Goal: Task Accomplishment & Management: Use online tool/utility

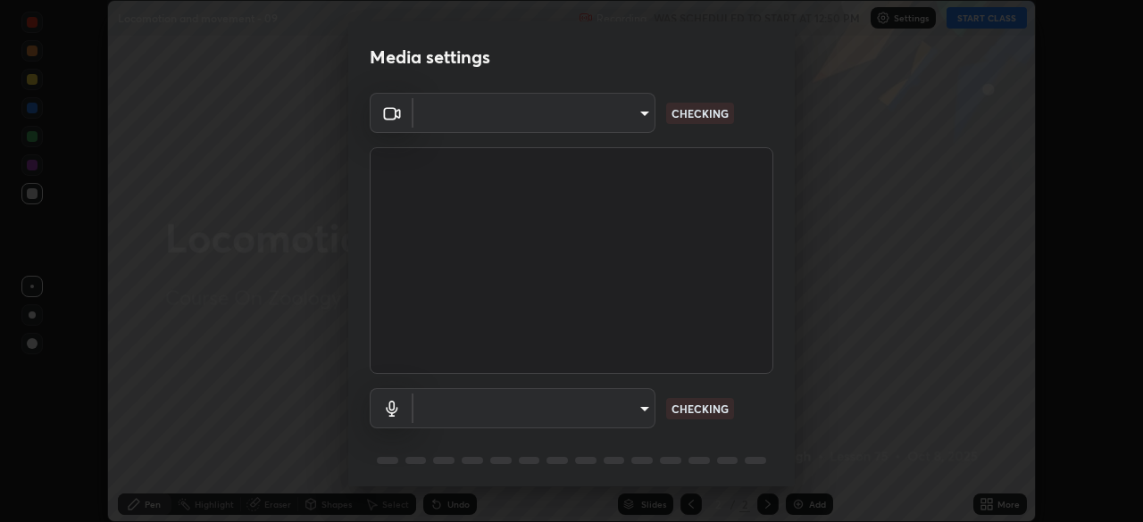
scroll to position [63, 0]
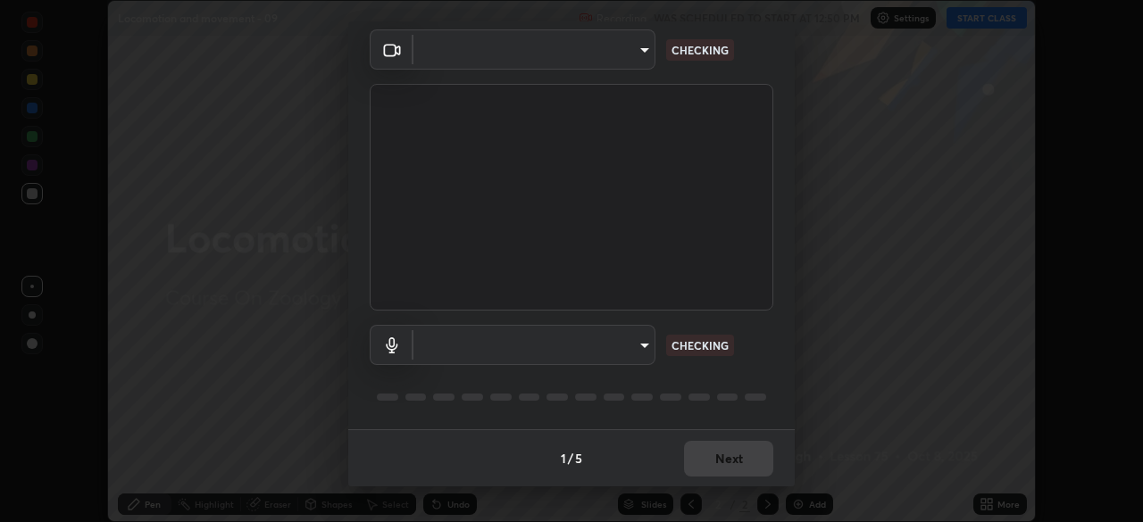
type input "1170694498857cb11788a0b7ae79d5cf1e08a6c331eb8d7031f90166f8fae325"
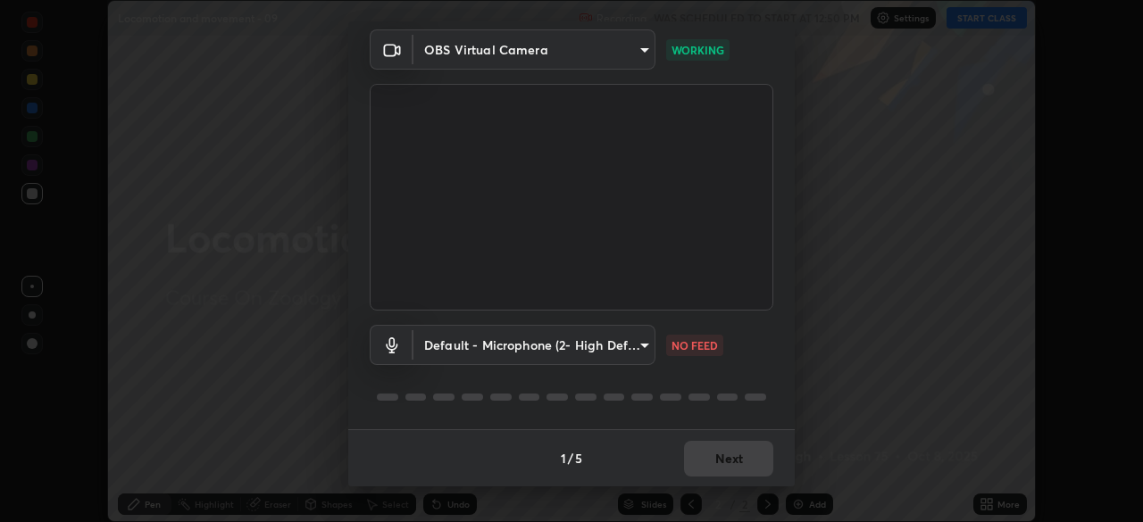
click at [648, 344] on body "Erase all Locomotion and movement - 09 Recording WAS SCHEDULED TO START AT 12:5…" at bounding box center [571, 261] width 1143 height 522
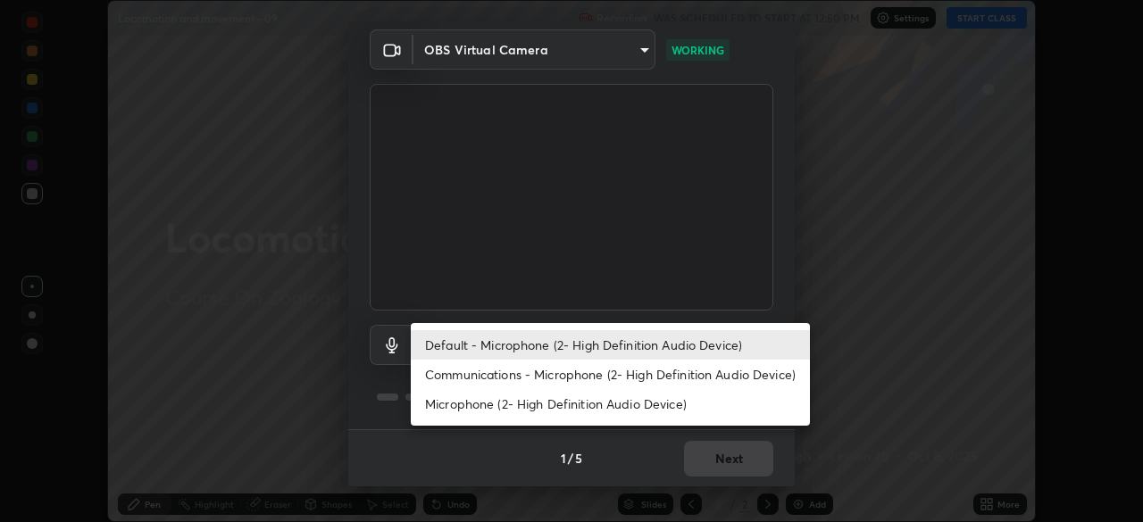
click at [671, 371] on li "Communications - Microphone (2- High Definition Audio Device)" at bounding box center [610, 374] width 399 height 29
type input "communications"
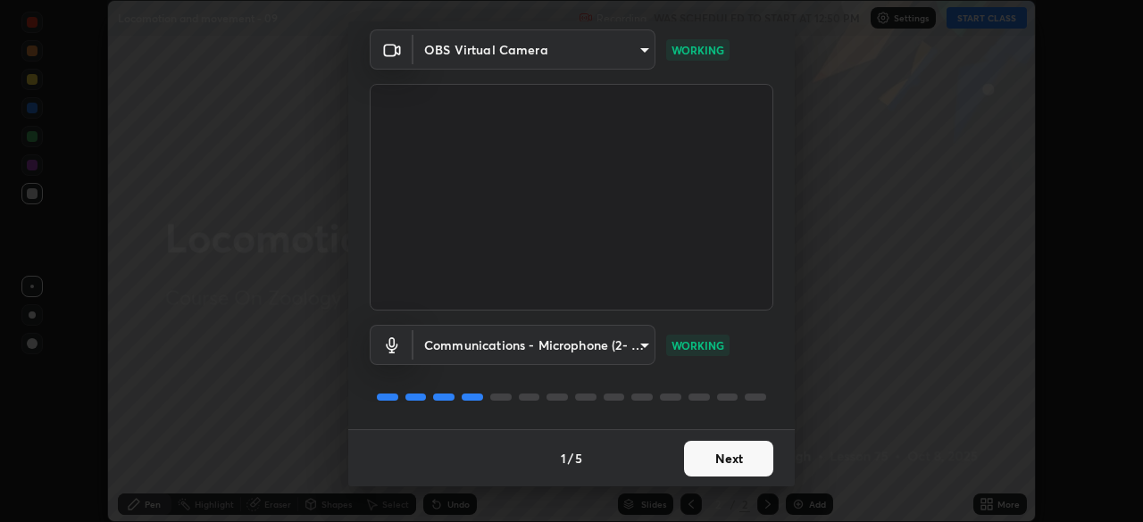
click at [721, 458] on button "Next" at bounding box center [728, 459] width 89 height 36
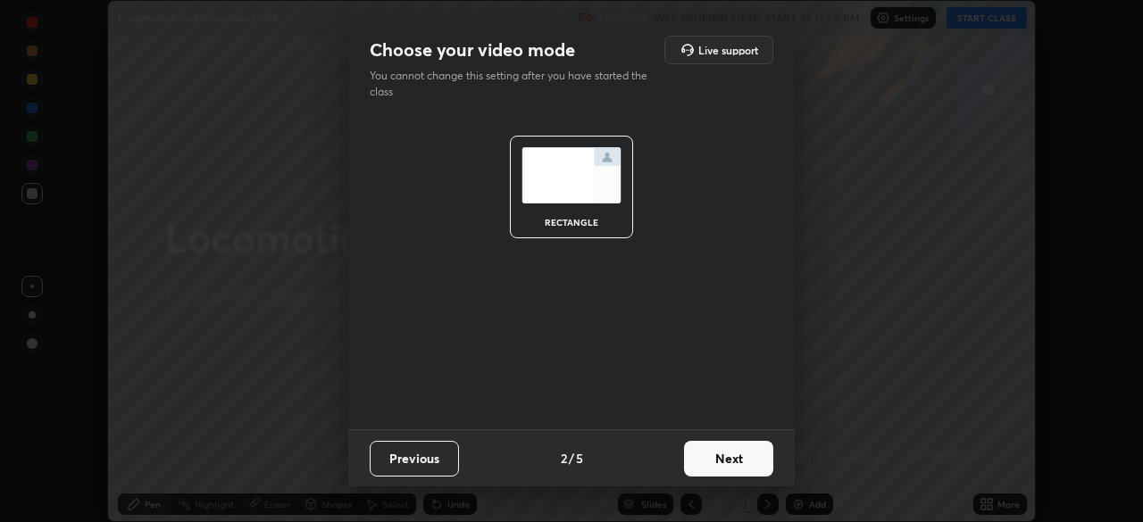
click at [730, 456] on button "Next" at bounding box center [728, 459] width 89 height 36
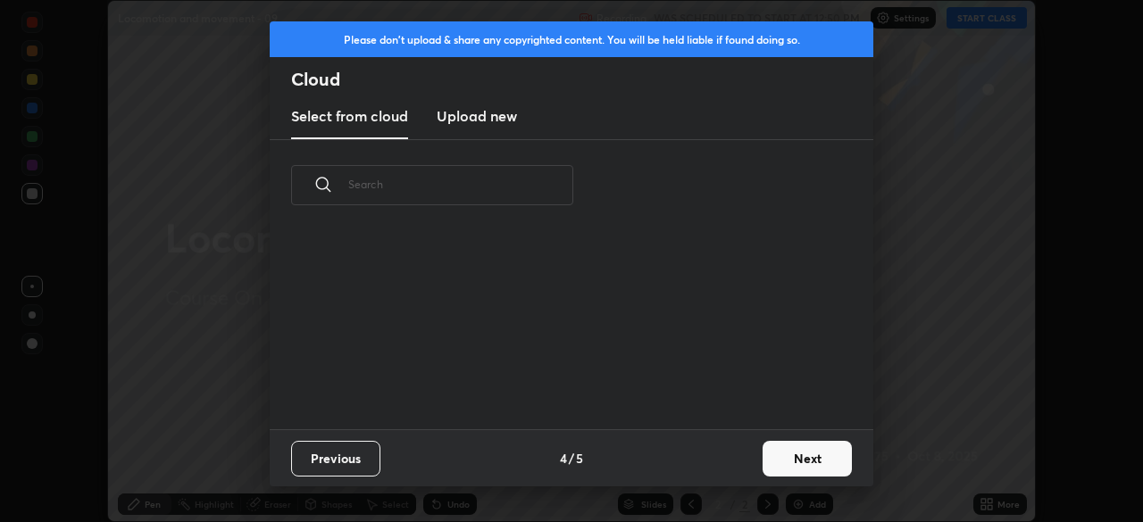
click at [733, 456] on div "Previous 4 / 5 Next" at bounding box center [572, 457] width 604 height 57
click at [746, 457] on div "Previous 4 / 5 Next" at bounding box center [572, 457] width 604 height 57
click at [787, 459] on button "Next" at bounding box center [806, 459] width 89 height 36
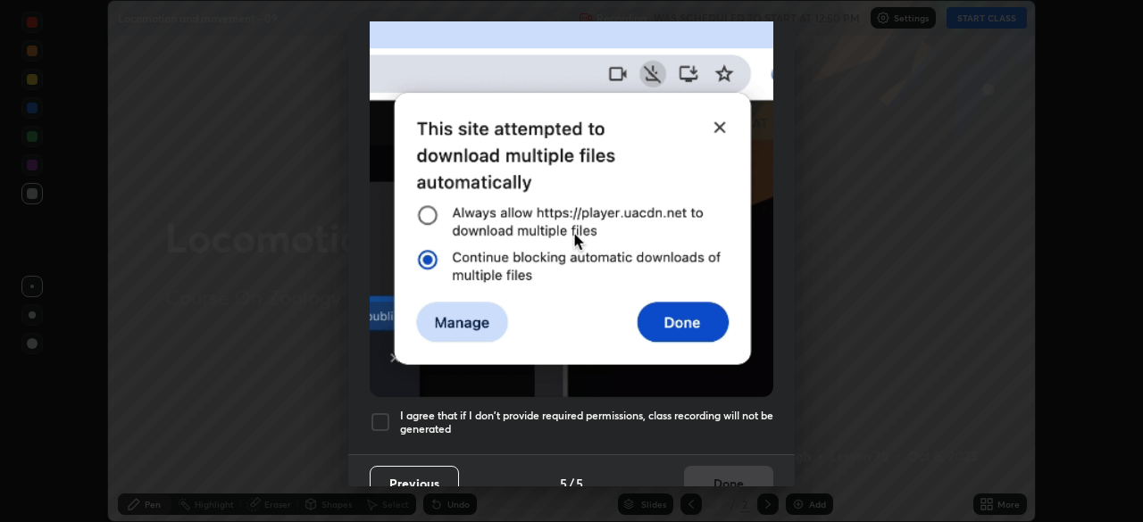
scroll to position [428, 0]
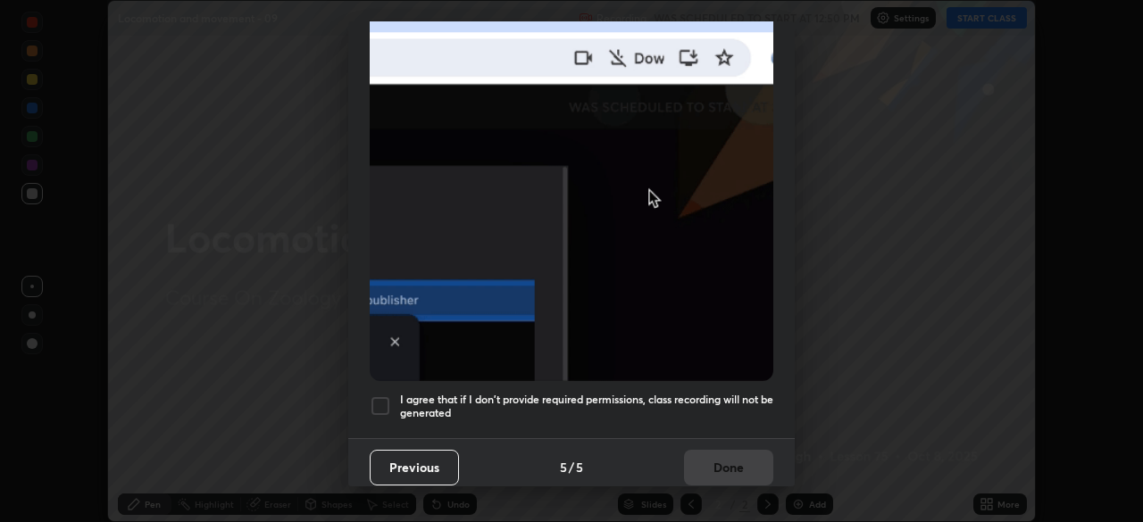
click at [675, 401] on h5 "I agree that if I don't provide required permissions, class recording will not …" at bounding box center [586, 407] width 373 height 28
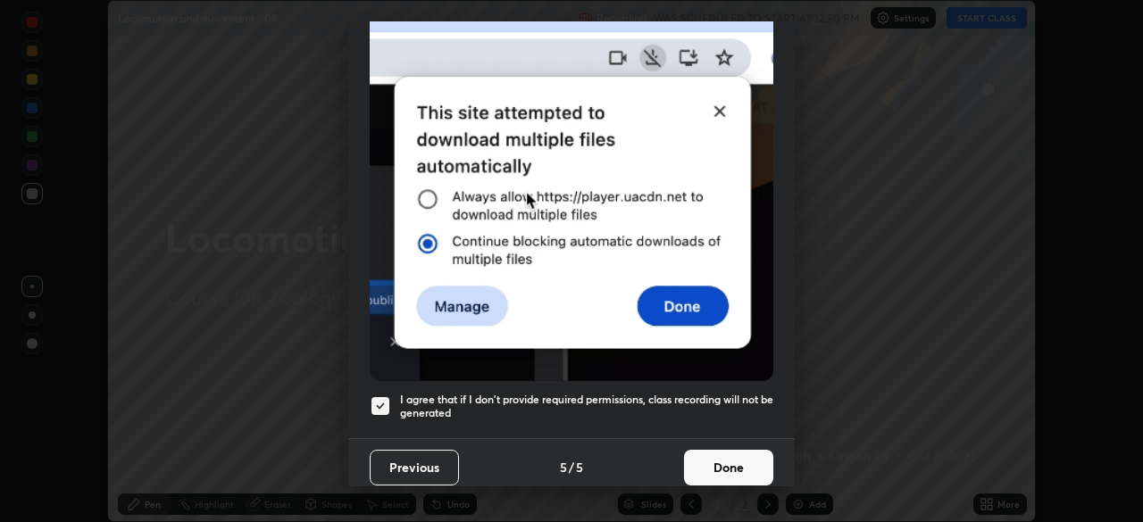
click at [699, 450] on button "Done" at bounding box center [728, 468] width 89 height 36
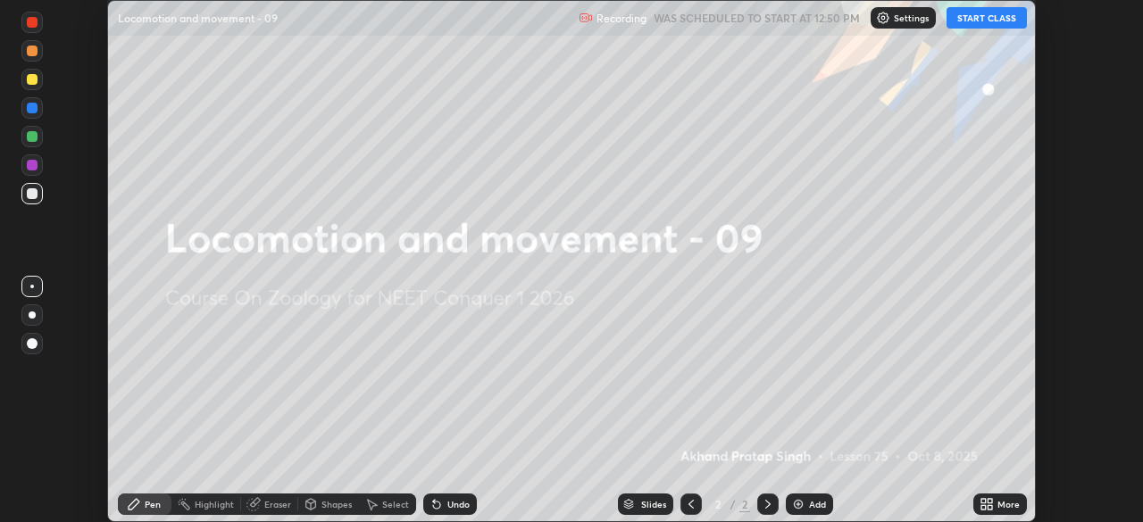
click at [969, 21] on button "START CLASS" at bounding box center [986, 17] width 80 height 21
click at [983, 506] on icon at bounding box center [983, 507] width 4 height 4
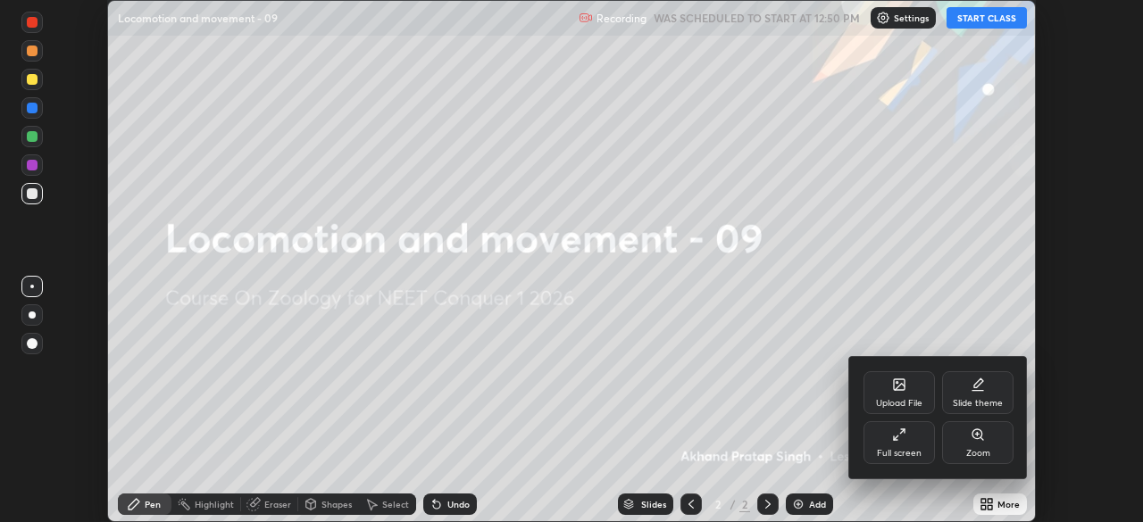
click at [901, 397] on div "Upload File" at bounding box center [898, 392] width 71 height 43
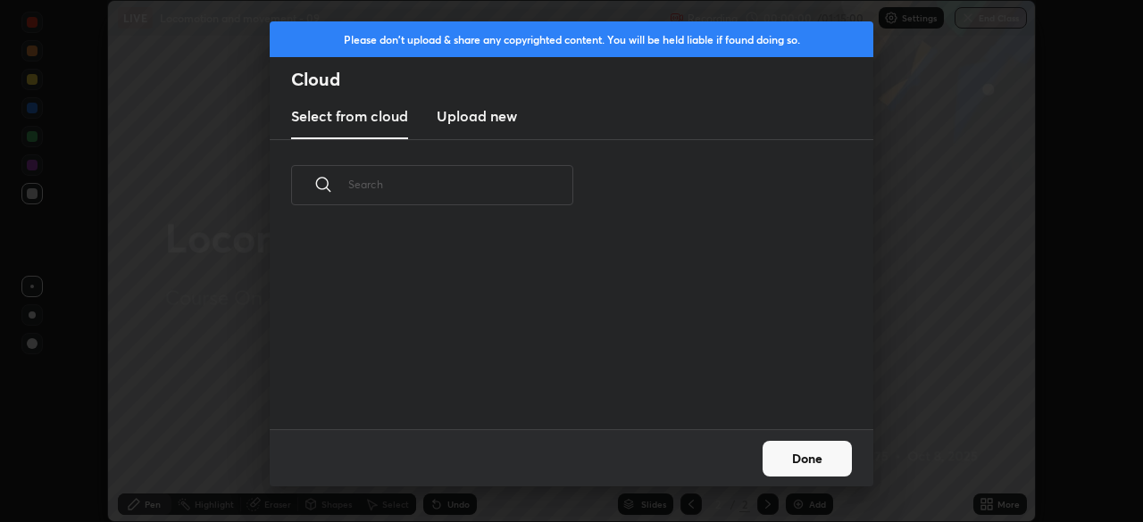
scroll to position [198, 573]
click at [479, 116] on h3 "Upload new" at bounding box center [477, 115] width 80 height 21
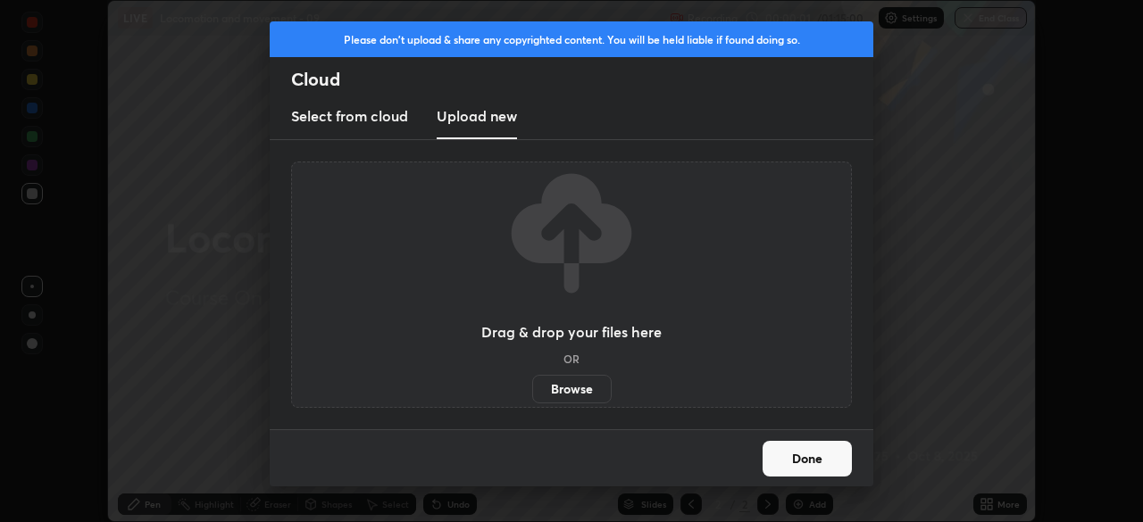
click at [573, 393] on label "Browse" at bounding box center [571, 389] width 79 height 29
click at [532, 393] on input "Browse" at bounding box center [532, 389] width 0 height 29
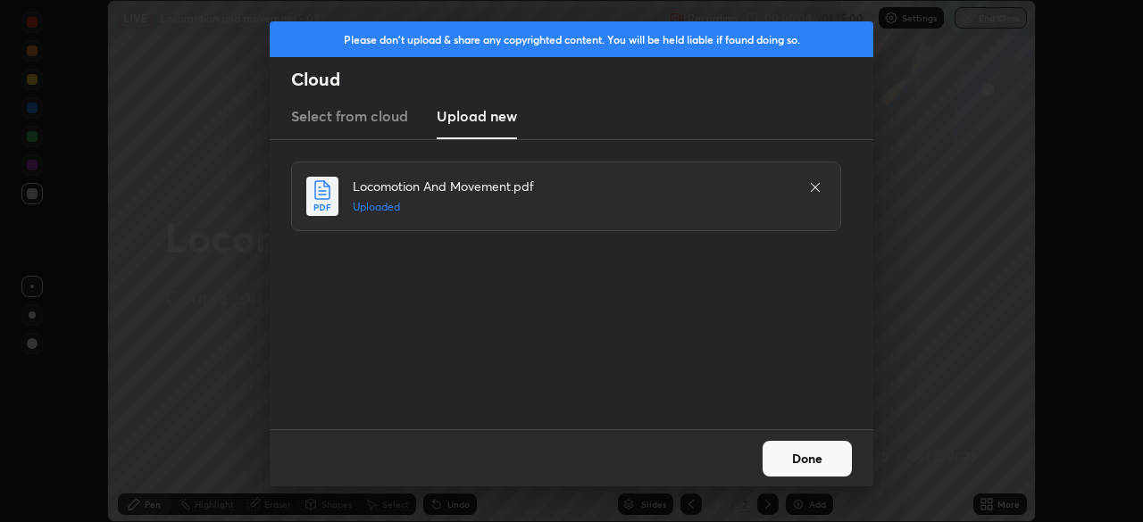
click at [806, 462] on button "Done" at bounding box center [806, 459] width 89 height 36
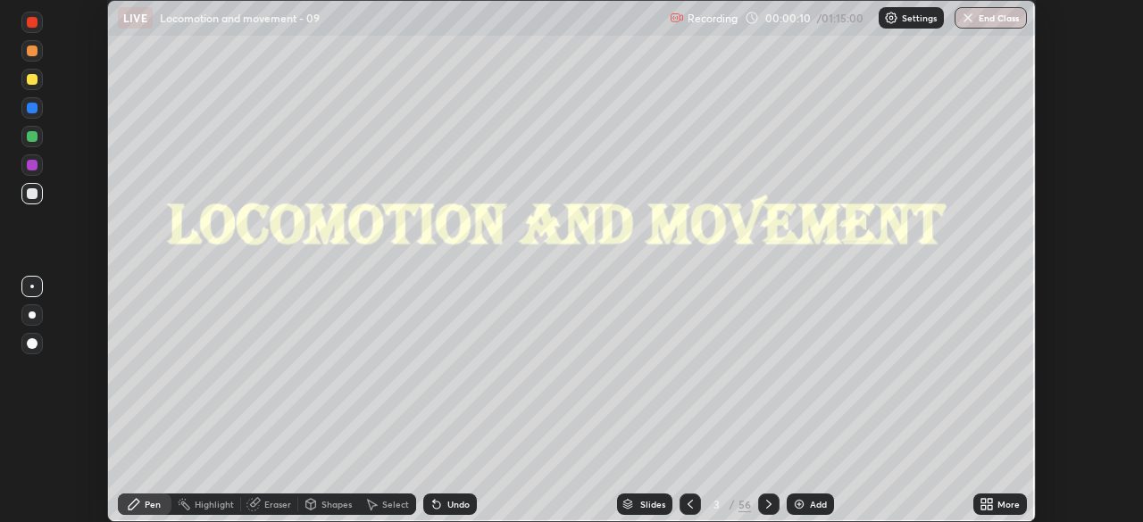
click at [649, 504] on div "Slides" at bounding box center [652, 504] width 25 height 9
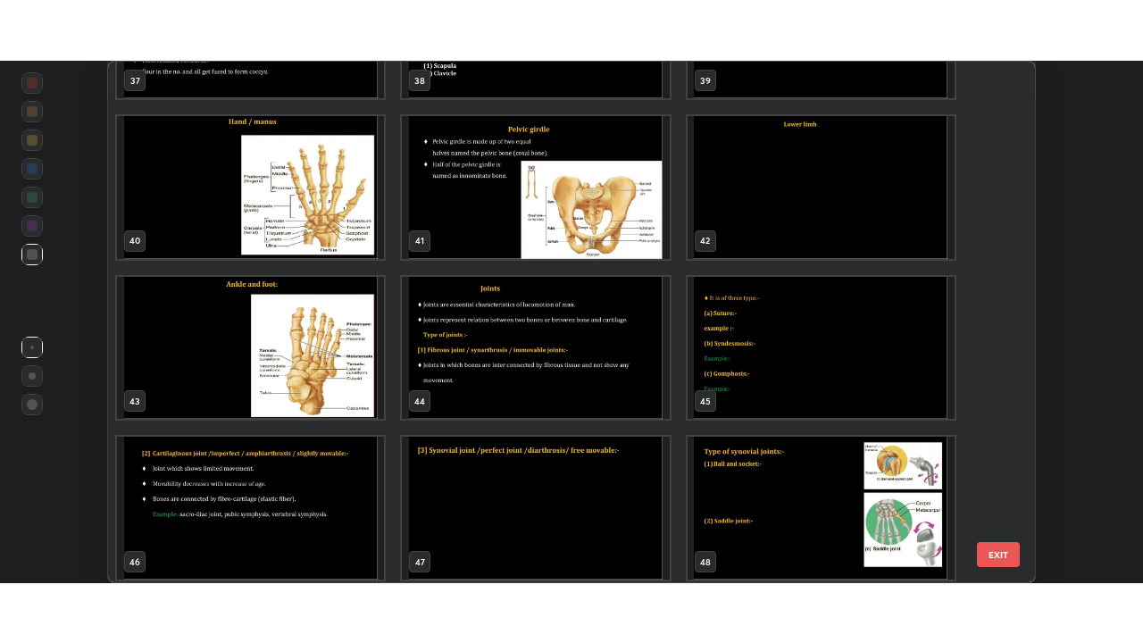
scroll to position [1997, 0]
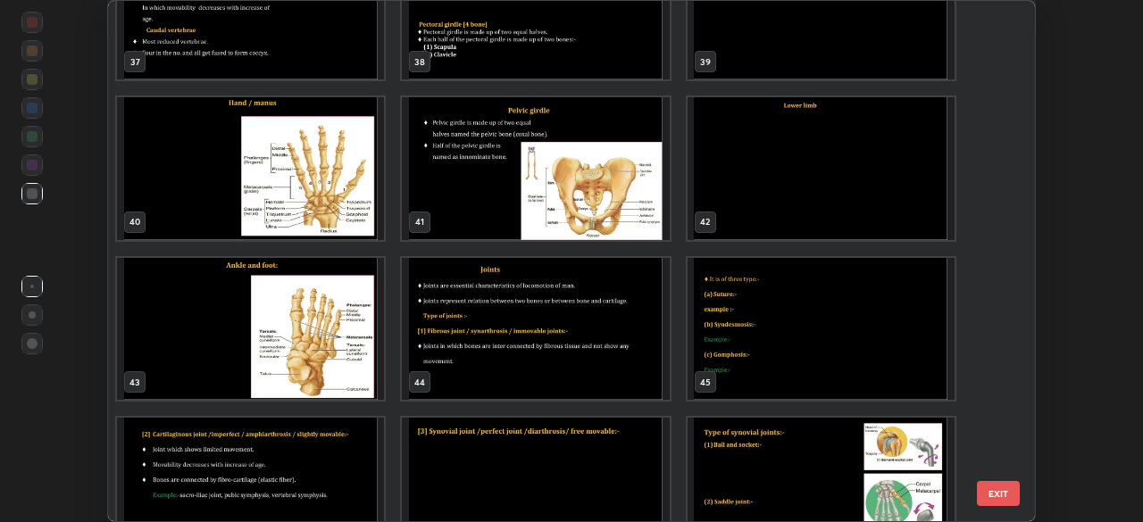
click at [756, 178] on img "grid" at bounding box center [820, 168] width 267 height 143
click at [763, 179] on img "grid" at bounding box center [820, 168] width 267 height 143
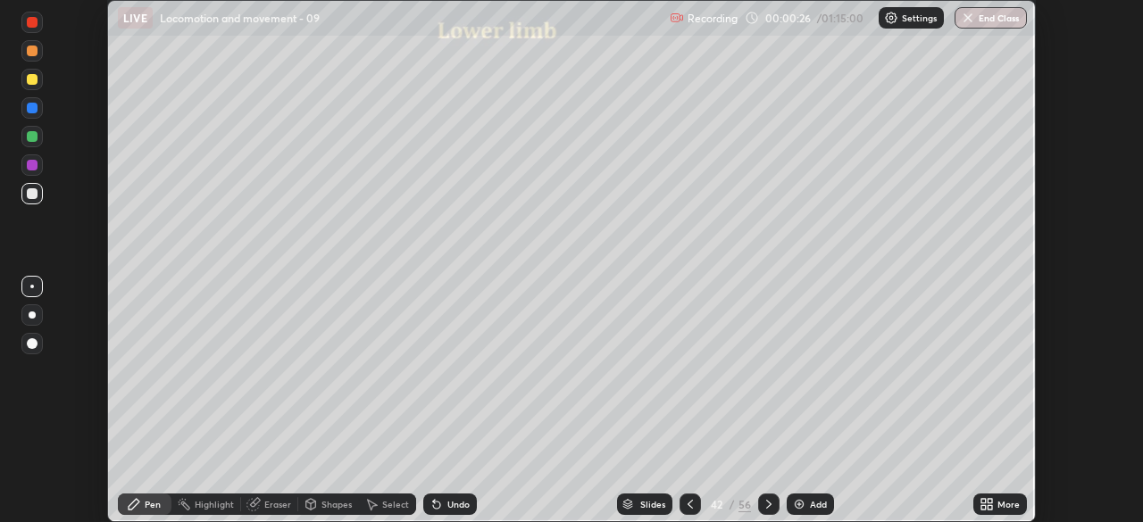
click at [983, 498] on icon at bounding box center [986, 504] width 14 height 14
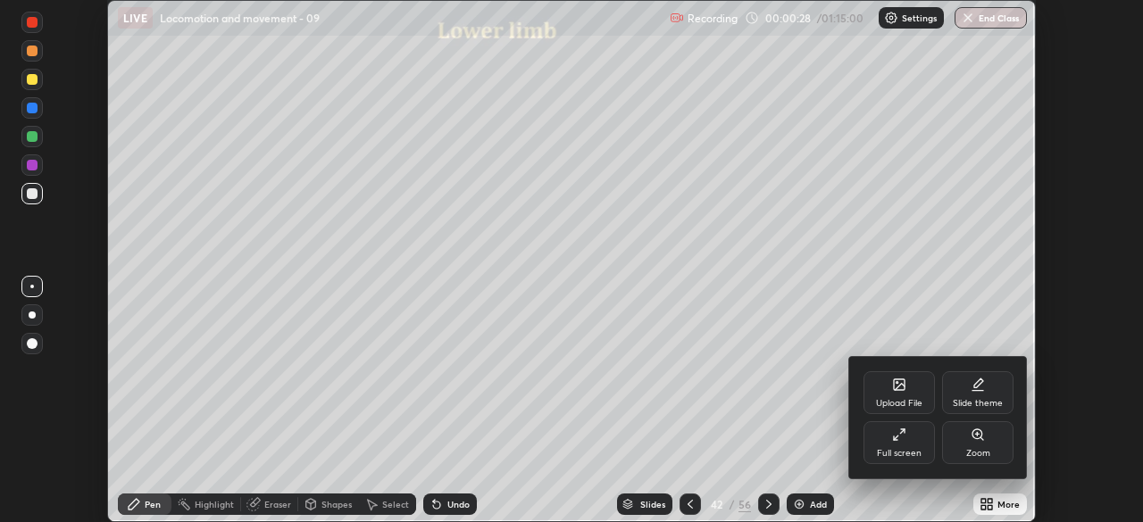
click at [892, 449] on div "Full screen" at bounding box center [899, 453] width 45 height 9
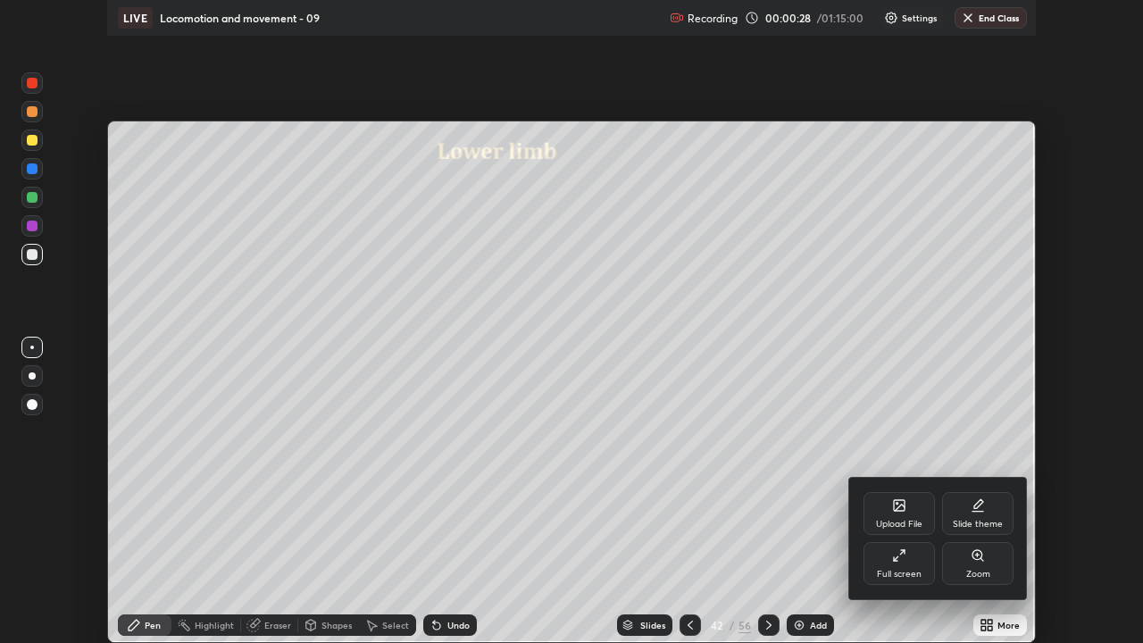
scroll to position [643, 1143]
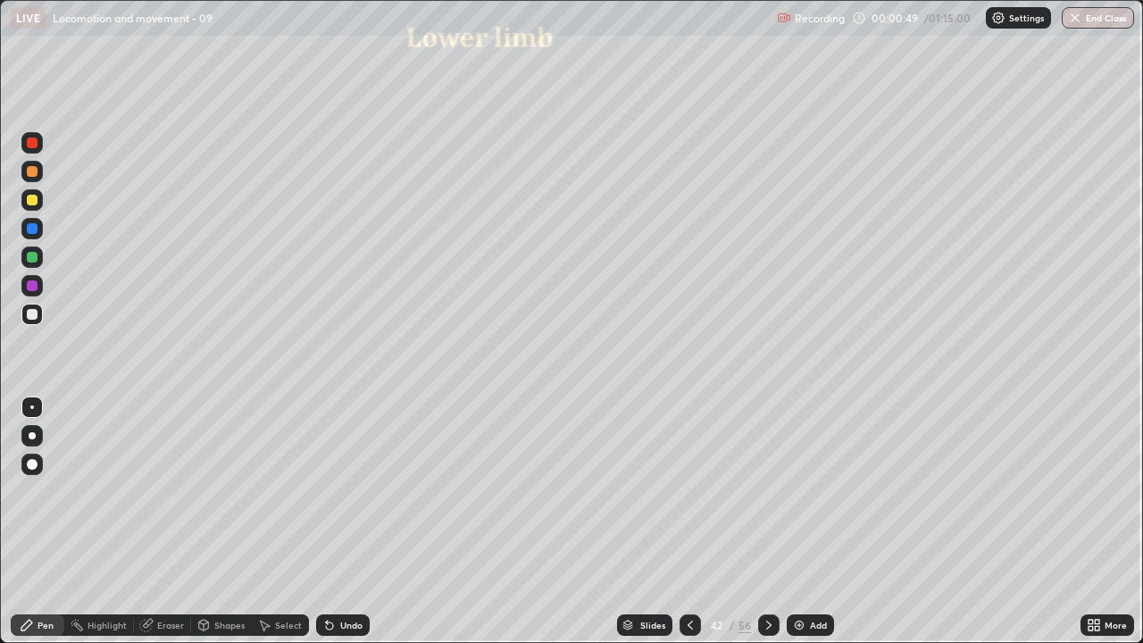
click at [35, 314] on div at bounding box center [32, 314] width 11 height 11
click at [35, 232] on div at bounding box center [32, 228] width 11 height 11
click at [31, 312] on div at bounding box center [32, 314] width 11 height 11
click at [33, 257] on div at bounding box center [32, 257] width 11 height 11
click at [32, 407] on div at bounding box center [32, 407] width 4 height 4
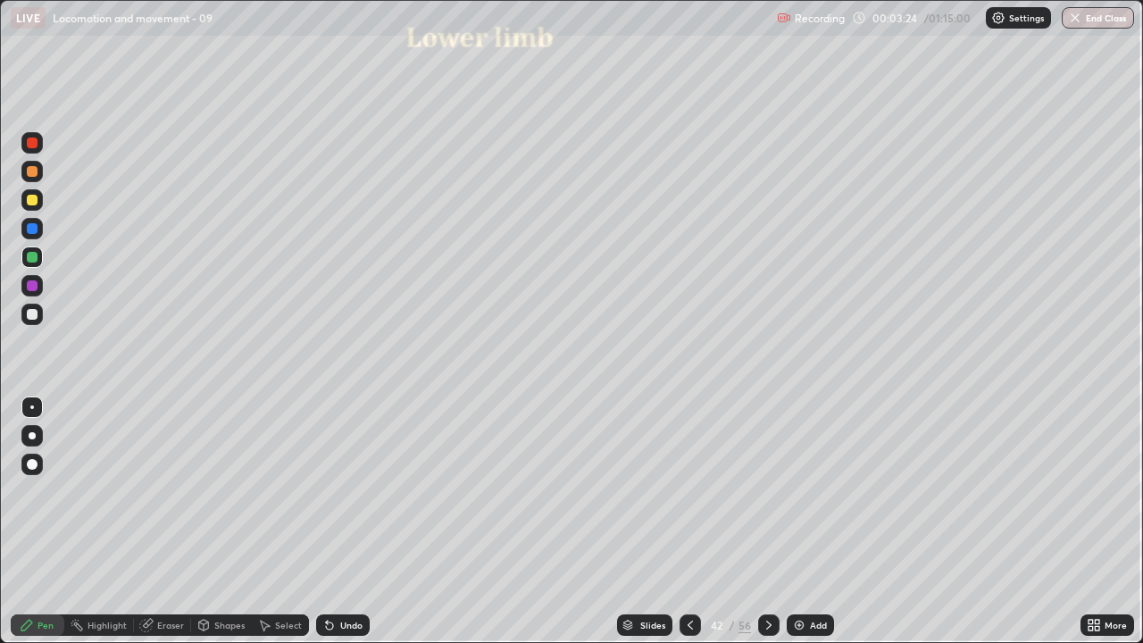
click at [33, 315] on div at bounding box center [32, 314] width 11 height 11
click at [342, 521] on div "Undo" at bounding box center [351, 625] width 22 height 9
click at [770, 521] on icon at bounding box center [769, 625] width 14 height 14
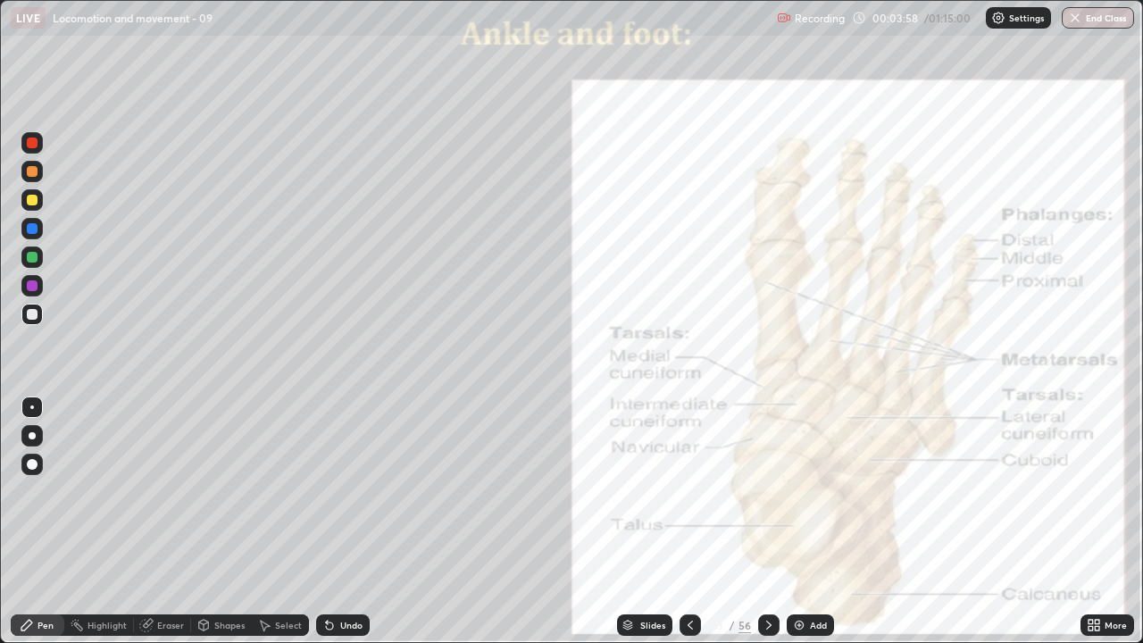
click at [694, 521] on icon at bounding box center [690, 625] width 14 height 14
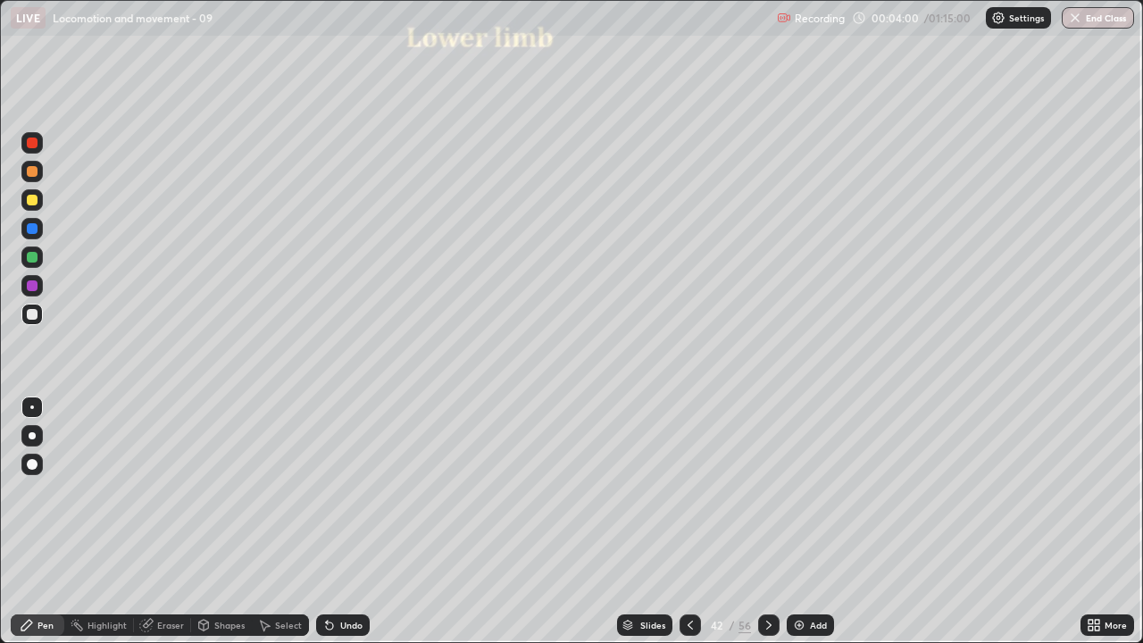
click at [688, 521] on icon at bounding box center [690, 625] width 14 height 14
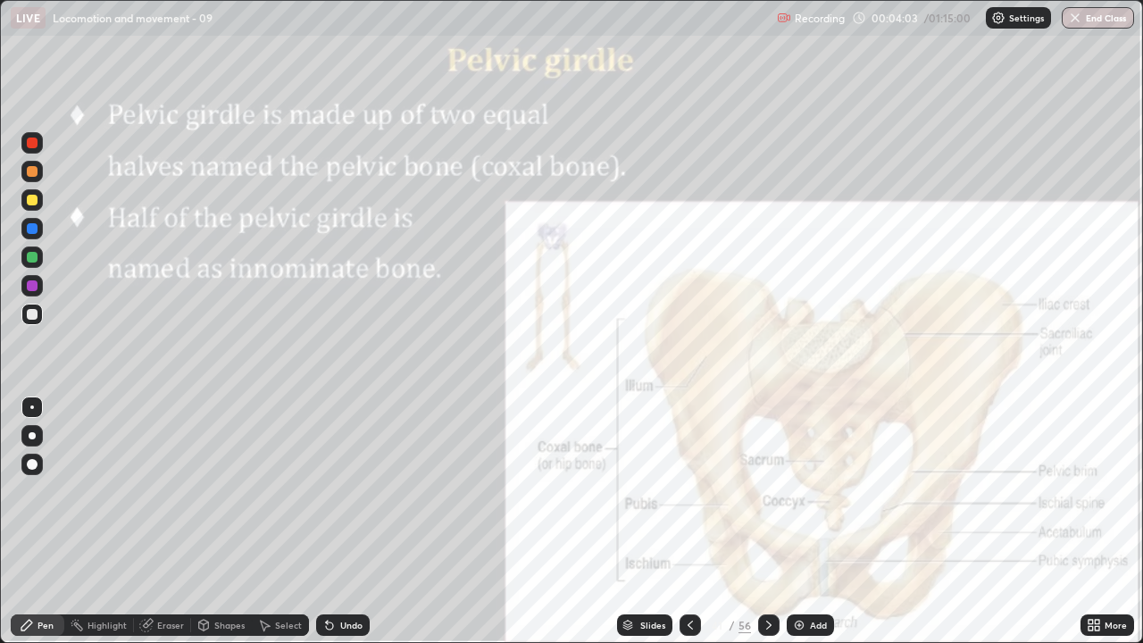
click at [766, 521] on icon at bounding box center [769, 625] width 14 height 14
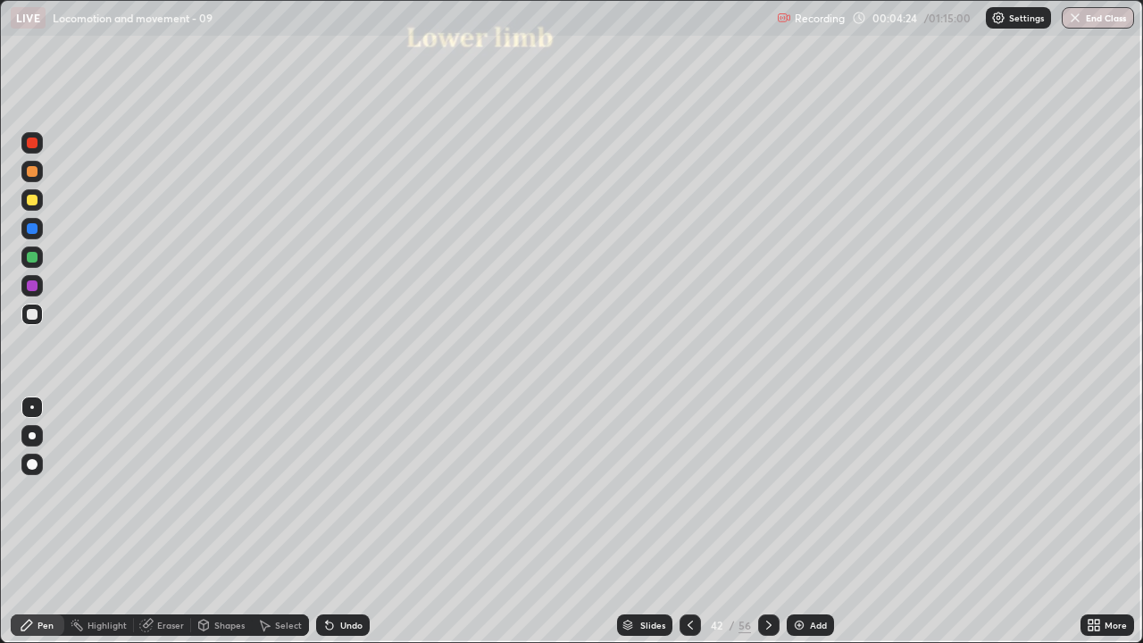
click at [33, 257] on div at bounding box center [32, 257] width 11 height 11
click at [37, 231] on div at bounding box center [32, 228] width 11 height 11
click at [157, 521] on div "Eraser" at bounding box center [162, 624] width 57 height 21
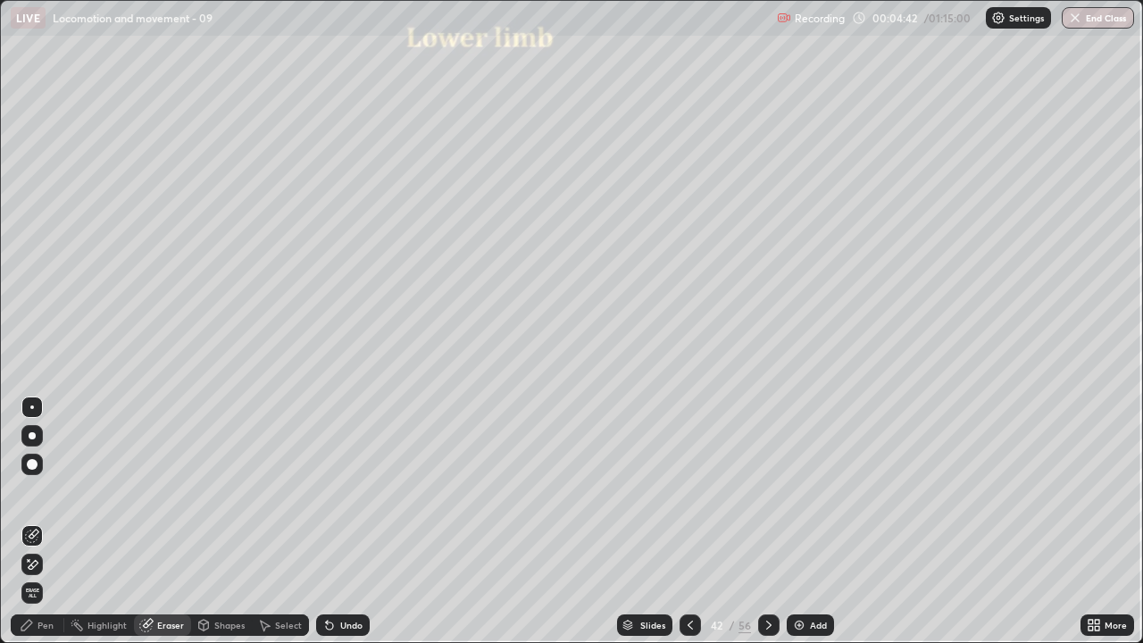
click at [36, 521] on icon at bounding box center [32, 536] width 14 height 14
click at [53, 521] on div "Pen" at bounding box center [45, 625] width 16 height 9
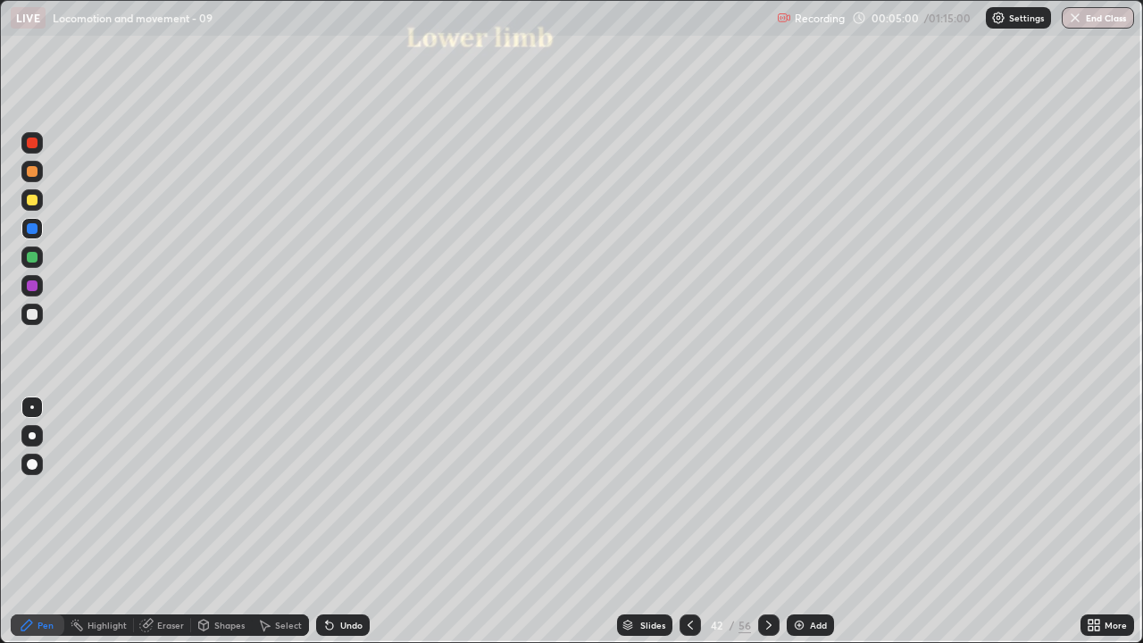
click at [56, 521] on div "Pen" at bounding box center [38, 624] width 54 height 21
click at [32, 407] on div at bounding box center [32, 407] width 4 height 4
click at [34, 319] on div at bounding box center [32, 314] width 11 height 11
click at [337, 521] on div "Undo" at bounding box center [343, 624] width 54 height 21
click at [329, 521] on icon at bounding box center [329, 625] width 7 height 7
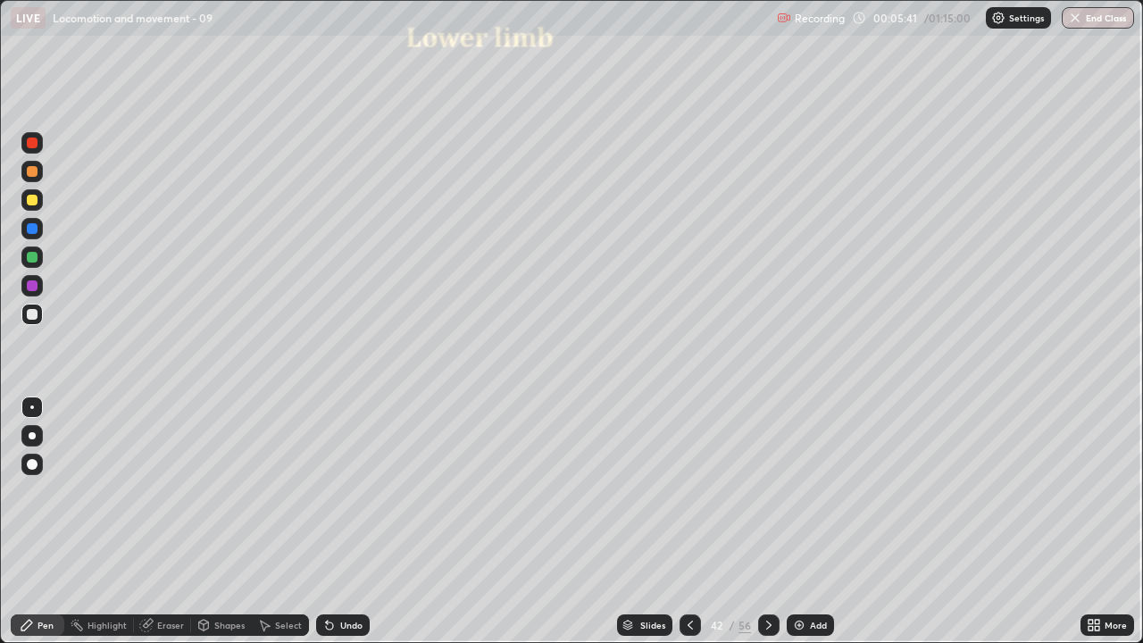
click at [326, 521] on icon at bounding box center [329, 625] width 7 height 7
click at [486, 521] on div "Slides 42 / 56 Add" at bounding box center [725, 625] width 711 height 36
click at [767, 521] on icon at bounding box center [769, 625] width 14 height 14
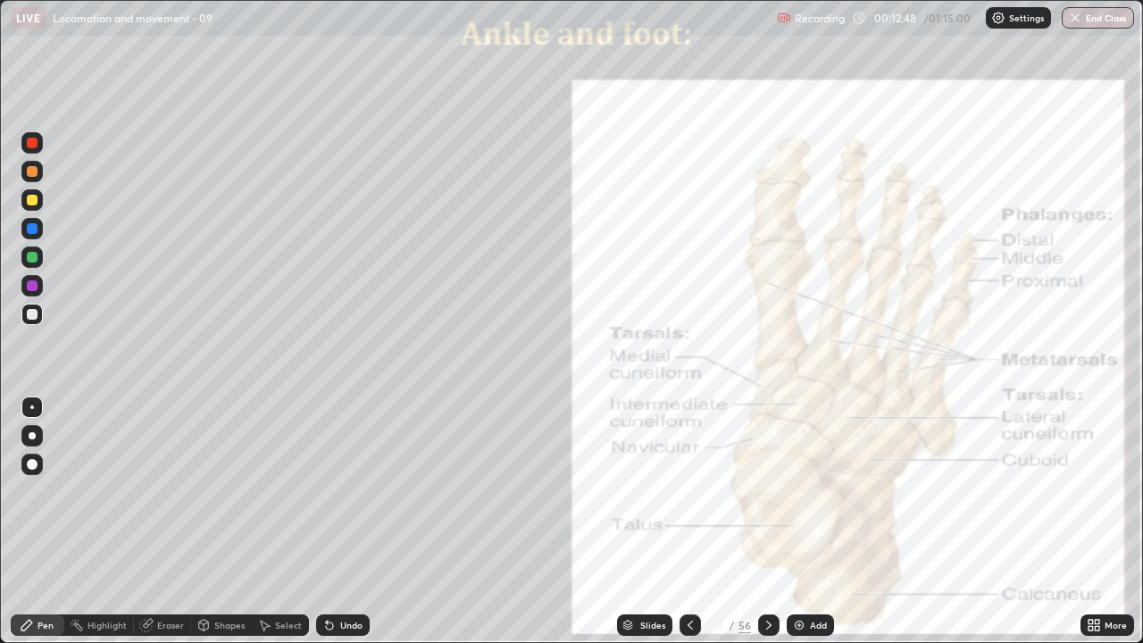
click at [29, 287] on div at bounding box center [32, 285] width 11 height 11
click at [32, 407] on div at bounding box center [32, 407] width 4 height 4
click at [42, 316] on div at bounding box center [31, 314] width 21 height 21
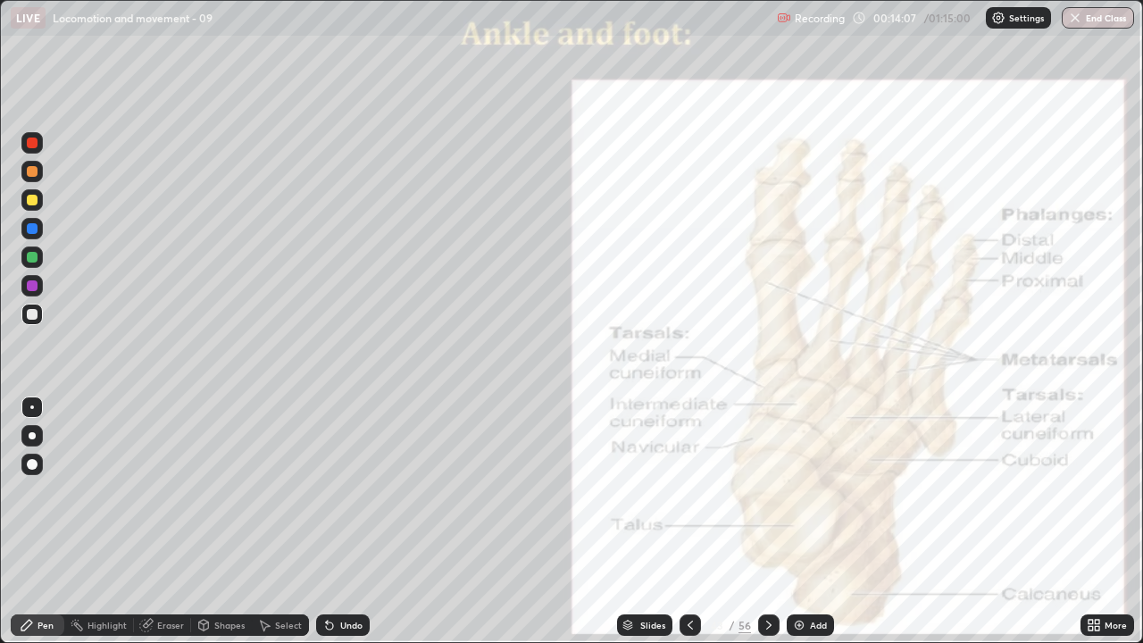
click at [36, 173] on div at bounding box center [32, 171] width 11 height 11
click at [32, 231] on div at bounding box center [32, 228] width 11 height 11
click at [326, 521] on icon at bounding box center [329, 625] width 7 height 7
click at [332, 521] on icon at bounding box center [329, 625] width 14 height 14
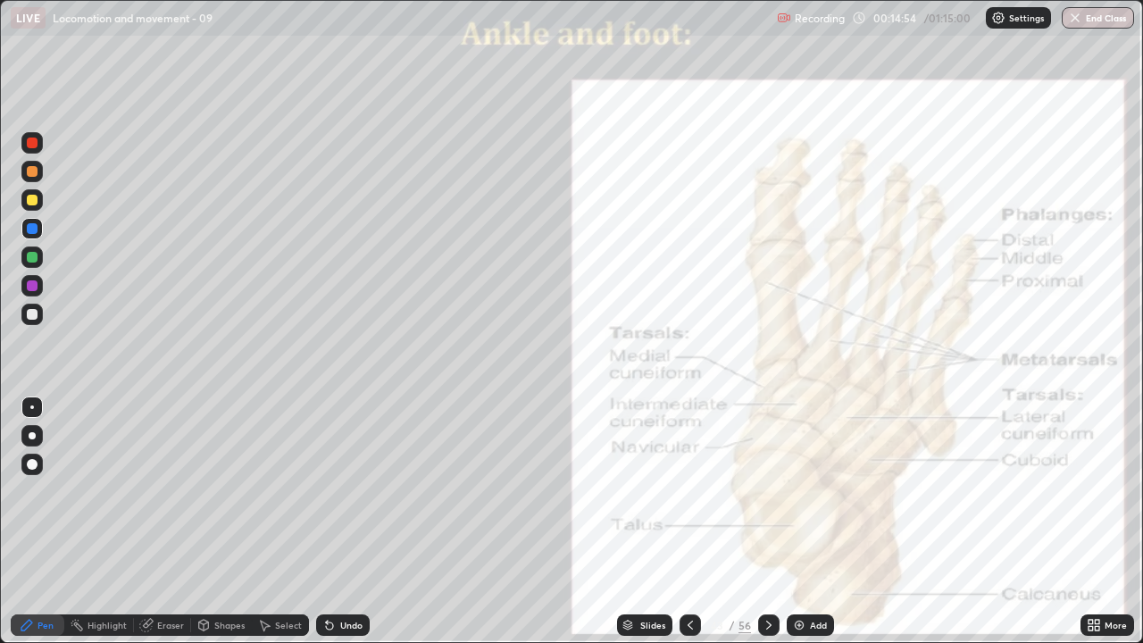
click at [333, 521] on icon at bounding box center [329, 625] width 14 height 14
click at [35, 260] on div at bounding box center [32, 257] width 11 height 11
click at [32, 172] on div at bounding box center [32, 171] width 11 height 11
click at [33, 321] on div at bounding box center [31, 314] width 21 height 21
click at [34, 171] on div at bounding box center [32, 171] width 11 height 11
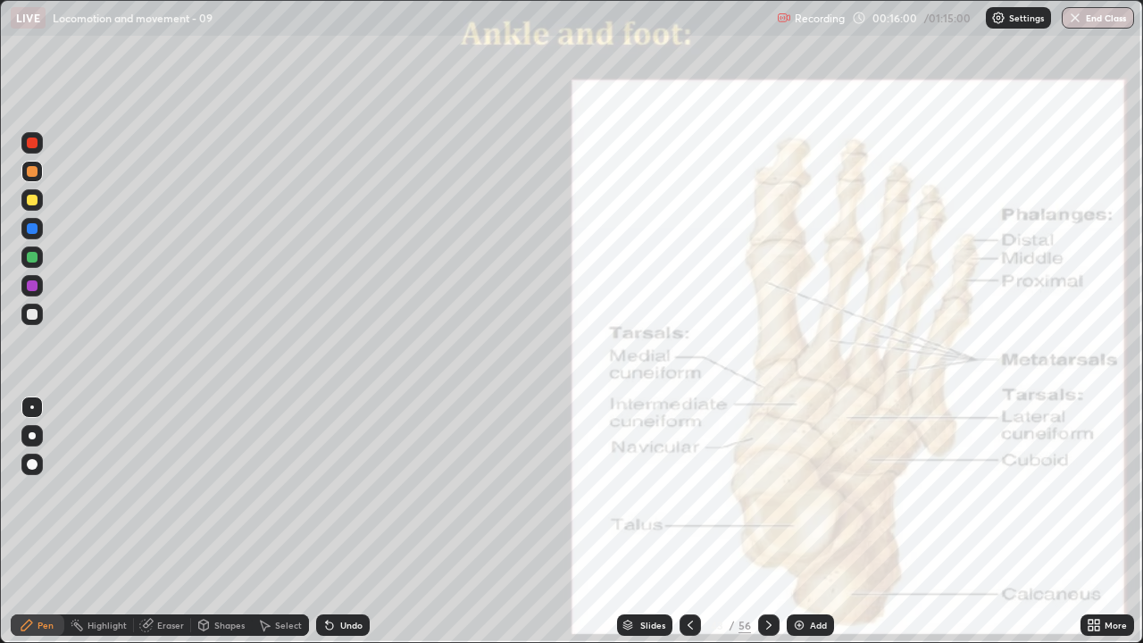
click at [326, 521] on icon at bounding box center [327, 622] width 2 height 2
click at [35, 260] on div at bounding box center [32, 257] width 11 height 11
click at [766, 521] on icon at bounding box center [768, 625] width 5 height 9
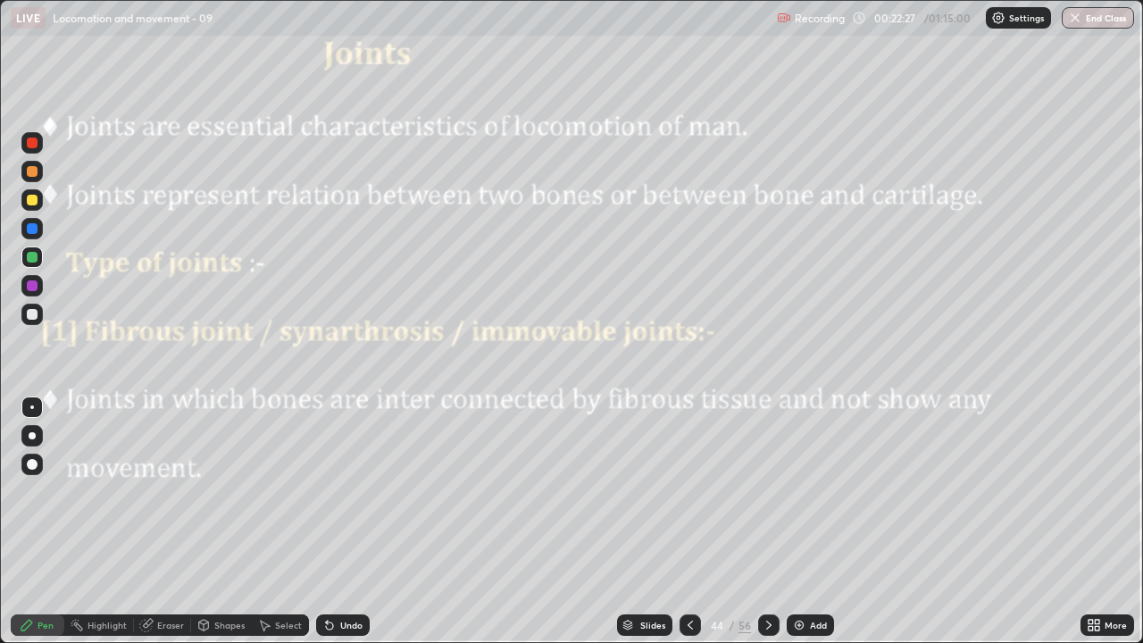
click at [33, 257] on div at bounding box center [32, 257] width 11 height 11
click at [762, 521] on icon at bounding box center [769, 625] width 14 height 14
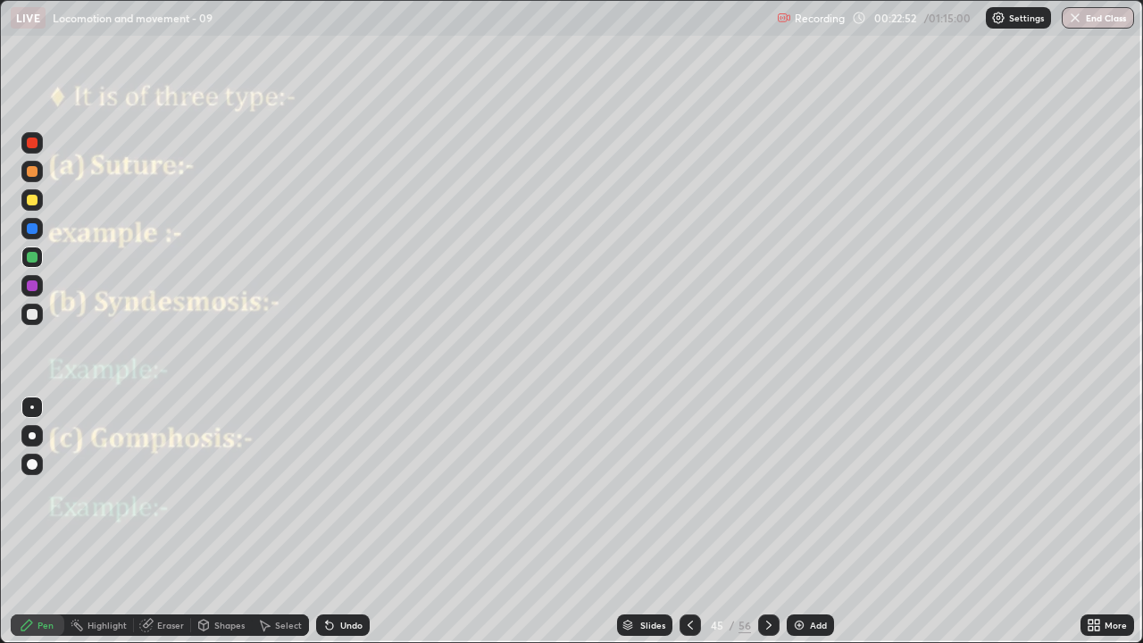
click at [37, 231] on div at bounding box center [32, 228] width 11 height 11
click at [326, 521] on icon at bounding box center [329, 625] width 7 height 7
click at [334, 521] on icon at bounding box center [329, 625] width 14 height 14
click at [336, 521] on div "Undo" at bounding box center [343, 624] width 54 height 21
click at [337, 521] on div "Undo" at bounding box center [343, 624] width 54 height 21
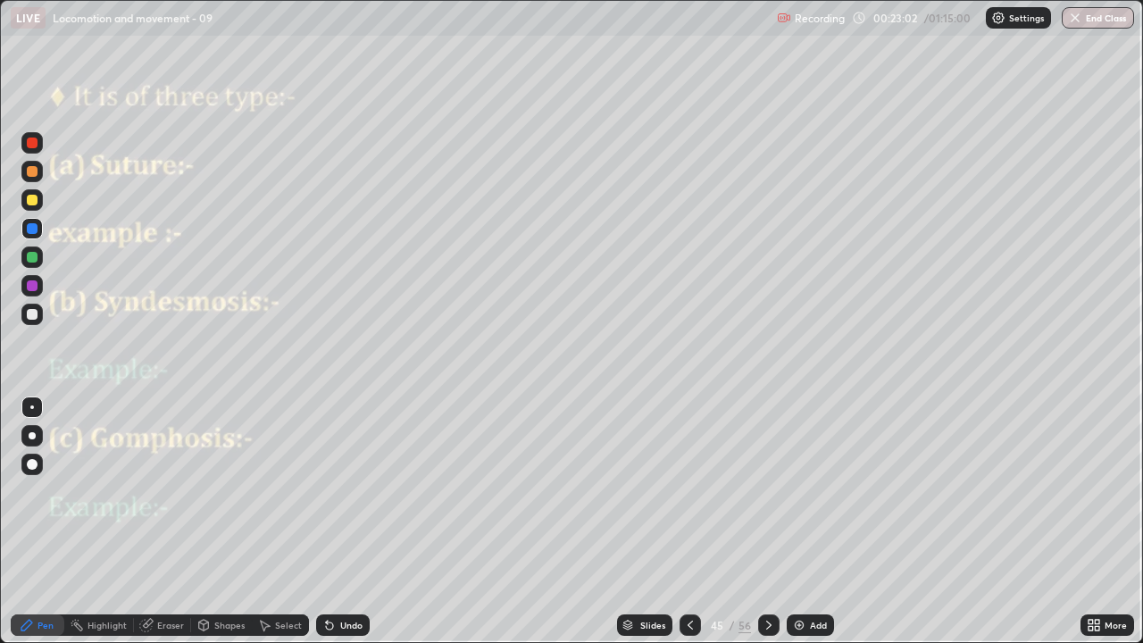
click at [337, 521] on div "Undo" at bounding box center [343, 624] width 54 height 21
click at [33, 171] on div at bounding box center [32, 171] width 11 height 11
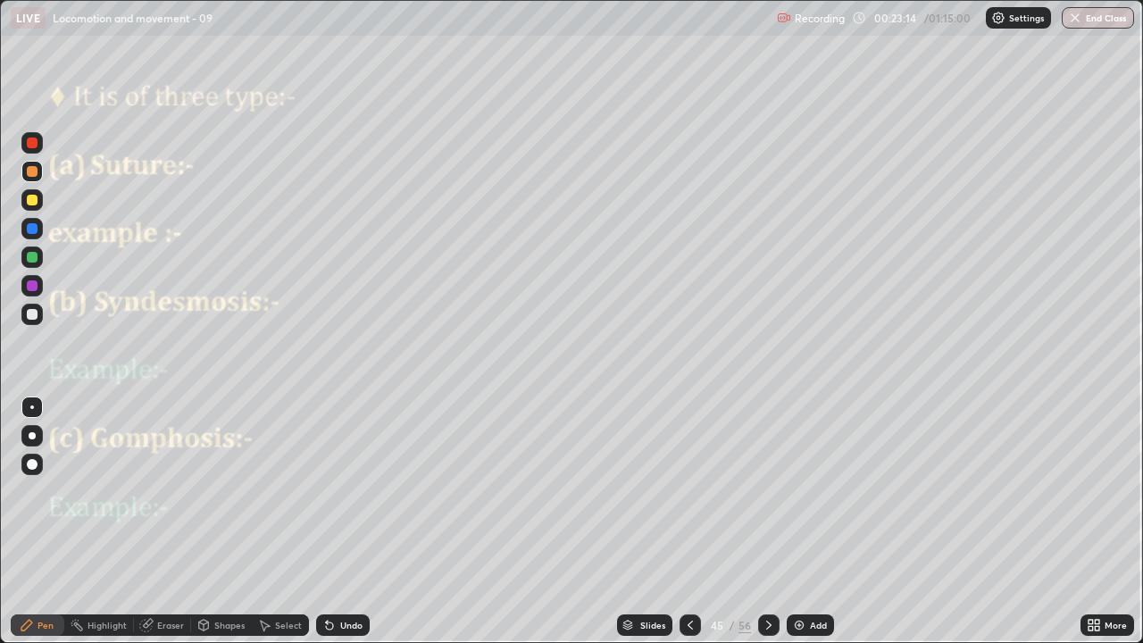
click at [37, 259] on div at bounding box center [32, 257] width 11 height 11
click at [39, 315] on div at bounding box center [31, 314] width 21 height 21
click at [344, 521] on div "Undo" at bounding box center [351, 625] width 22 height 9
click at [340, 521] on div "Undo" at bounding box center [351, 625] width 22 height 9
click at [335, 521] on div "Undo" at bounding box center [343, 624] width 54 height 21
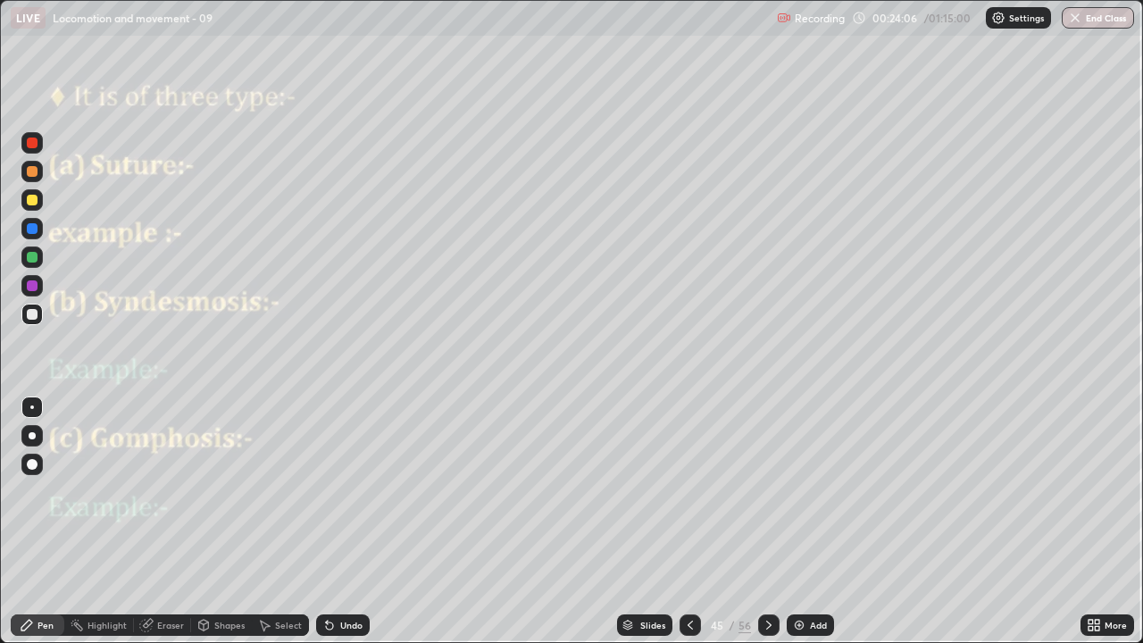
click at [32, 287] on div at bounding box center [32, 285] width 11 height 11
click at [31, 468] on div at bounding box center [32, 464] width 11 height 11
click at [37, 313] on div at bounding box center [32, 314] width 11 height 11
click at [29, 315] on div at bounding box center [32, 314] width 11 height 11
click at [47, 521] on div "Pen" at bounding box center [45, 625] width 16 height 9
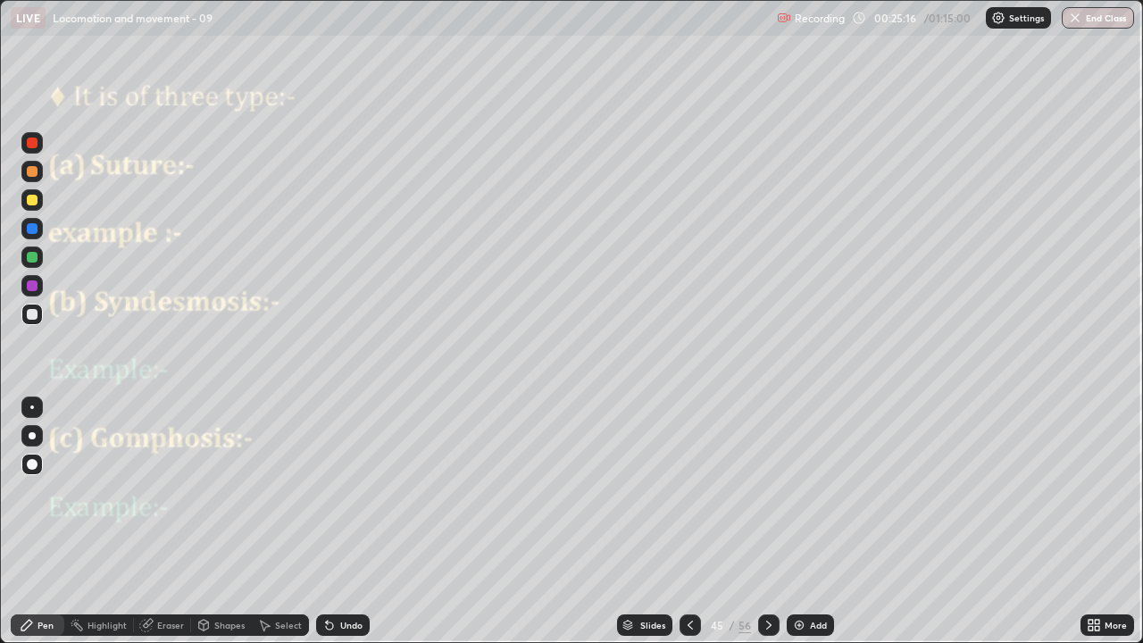
click at [38, 406] on div at bounding box center [31, 406] width 21 height 21
click at [33, 257] on div at bounding box center [32, 257] width 11 height 11
click at [34, 290] on div at bounding box center [32, 285] width 11 height 11
click at [151, 521] on icon at bounding box center [148, 623] width 10 height 9
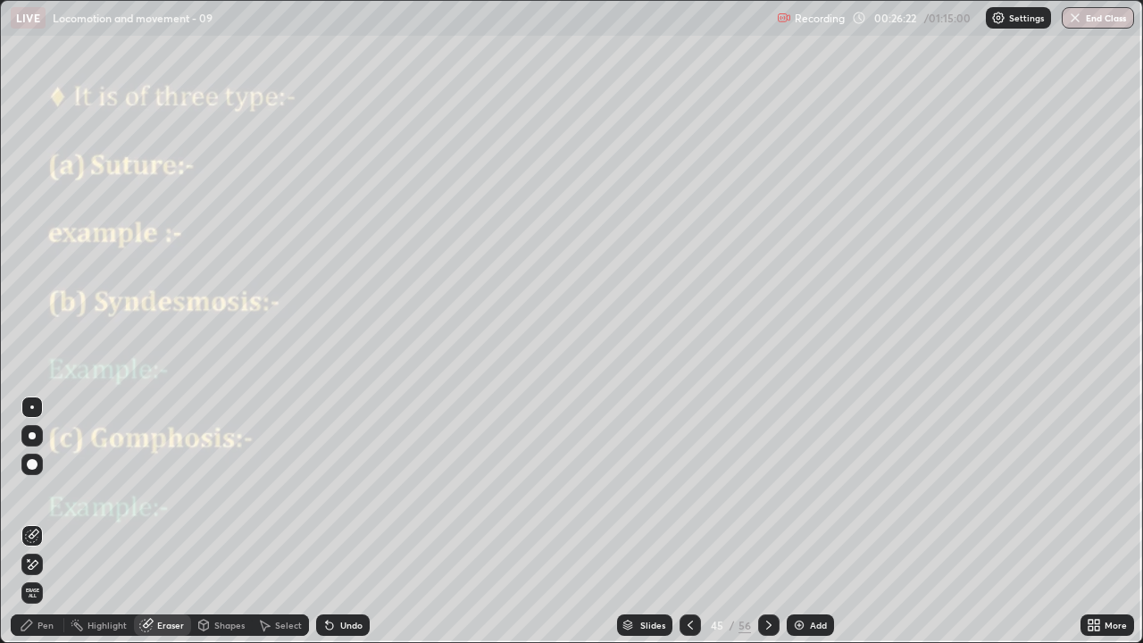
click at [33, 521] on icon at bounding box center [34, 533] width 10 height 9
click at [47, 521] on div "Pen" at bounding box center [45, 625] width 16 height 9
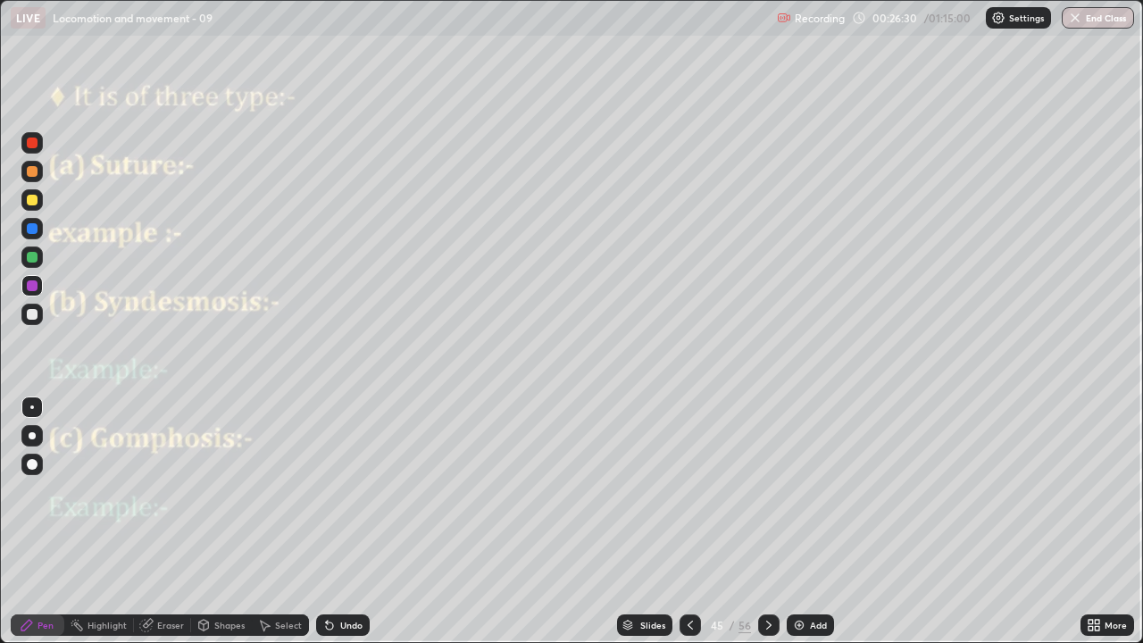
click at [40, 318] on div at bounding box center [31, 314] width 21 height 21
click at [174, 521] on div "Eraser" at bounding box center [170, 625] width 27 height 9
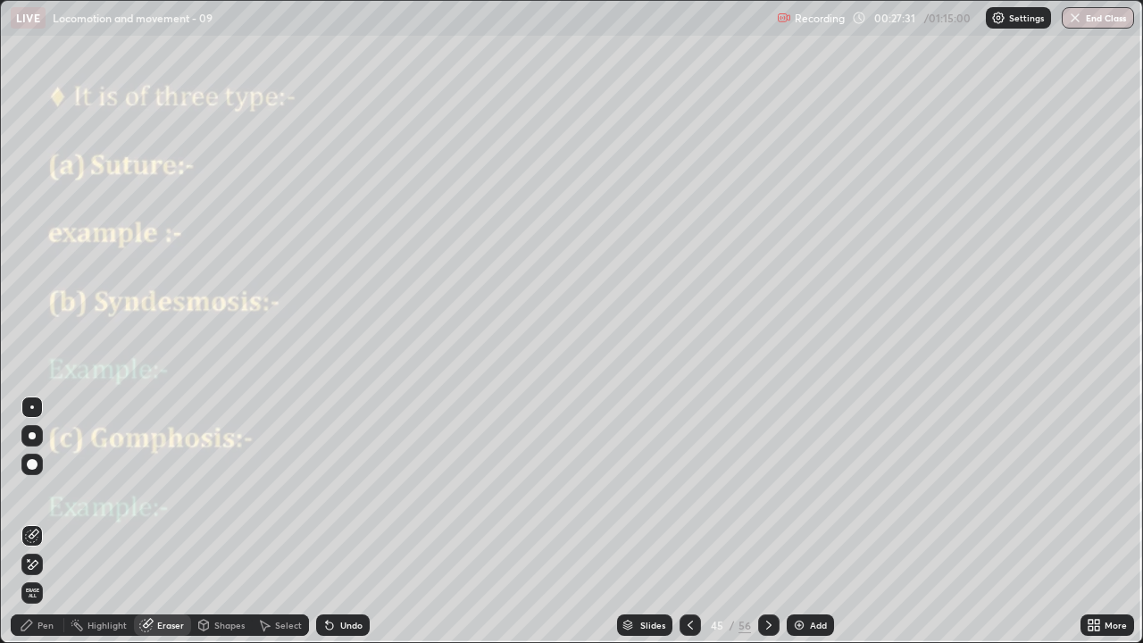
click at [37, 521] on icon at bounding box center [34, 533] width 10 height 9
click at [48, 521] on div "Pen" at bounding box center [38, 624] width 54 height 21
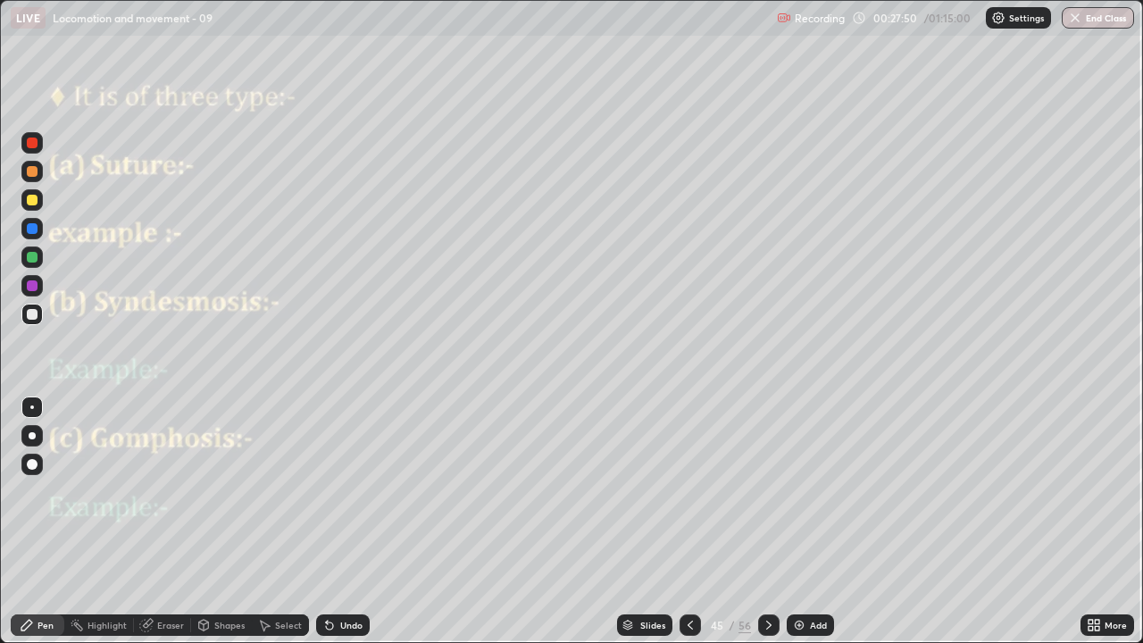
click at [37, 459] on div at bounding box center [31, 464] width 21 height 21
click at [46, 521] on div "Pen" at bounding box center [45, 625] width 16 height 9
click at [159, 521] on div "Eraser" at bounding box center [162, 624] width 57 height 21
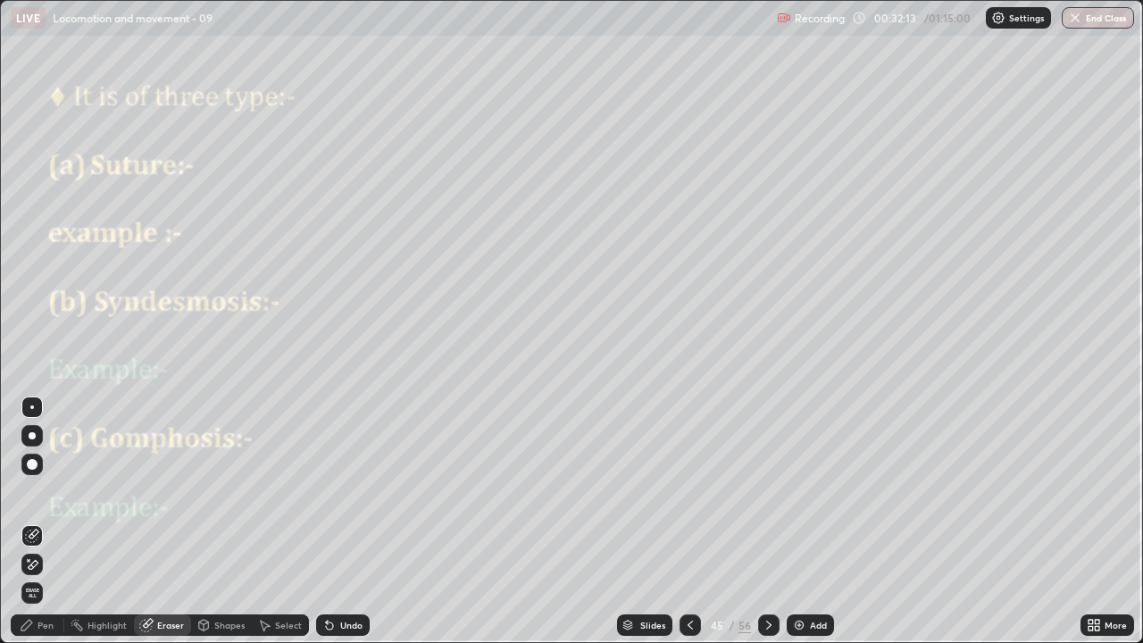
click at [46, 521] on div "Pen" at bounding box center [45, 625] width 16 height 9
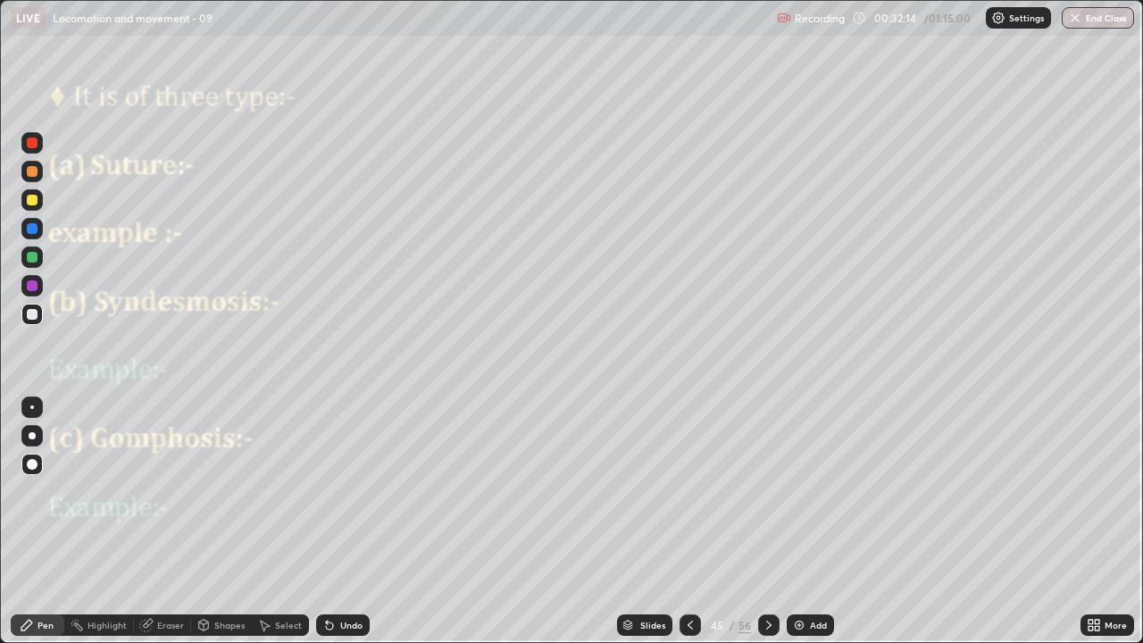
click at [33, 286] on div at bounding box center [32, 285] width 11 height 11
click at [34, 197] on div at bounding box center [32, 200] width 11 height 11
click at [32, 407] on div at bounding box center [32, 407] width 4 height 4
click at [38, 313] on div at bounding box center [31, 314] width 21 height 21
click at [765, 521] on icon at bounding box center [769, 625] width 14 height 14
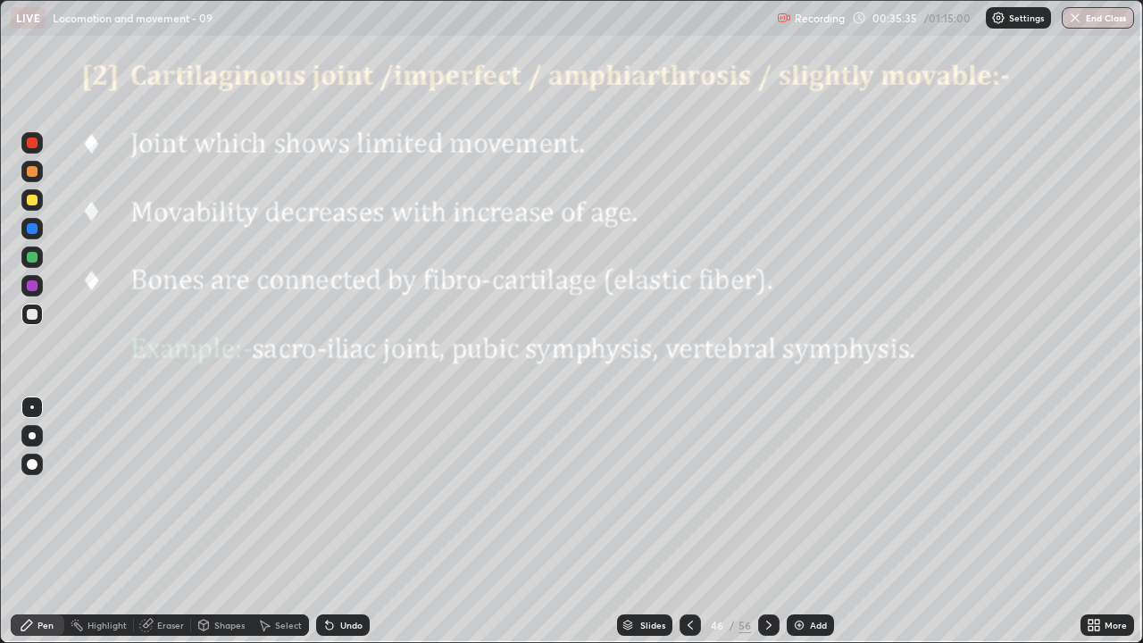
click at [37, 179] on div at bounding box center [31, 171] width 21 height 21
click at [33, 286] on div at bounding box center [32, 285] width 11 height 11
click at [763, 521] on icon at bounding box center [769, 625] width 14 height 14
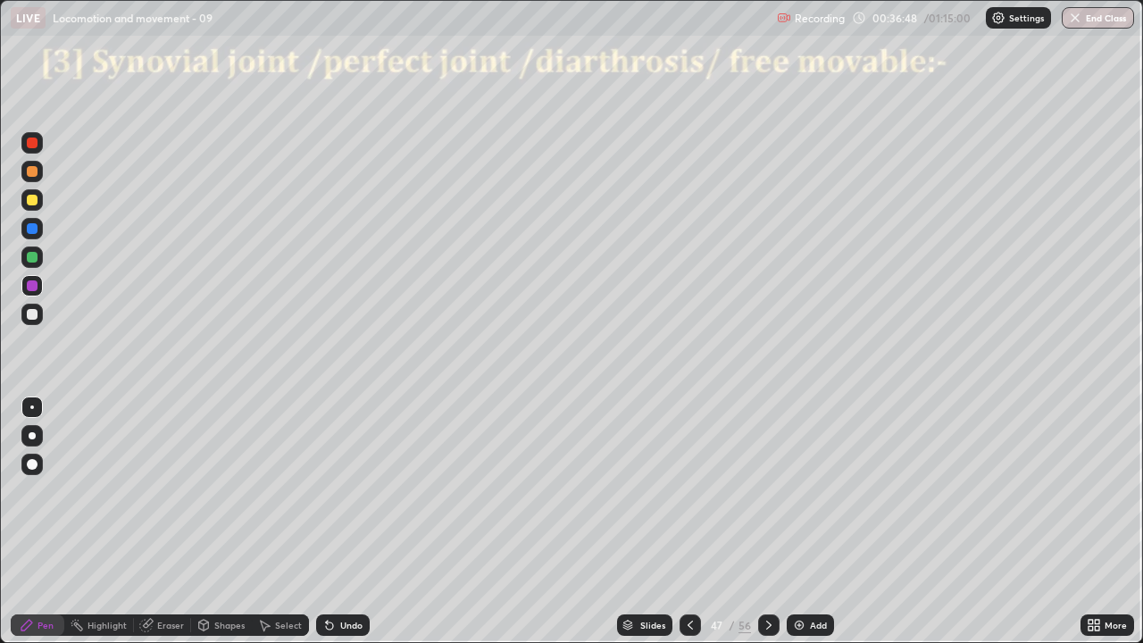
click at [35, 465] on div at bounding box center [32, 464] width 11 height 11
click at [36, 313] on div at bounding box center [32, 314] width 11 height 11
click at [37, 254] on div at bounding box center [32, 257] width 11 height 11
click at [32, 407] on div at bounding box center [32, 407] width 4 height 4
click at [40, 435] on div at bounding box center [31, 435] width 21 height 21
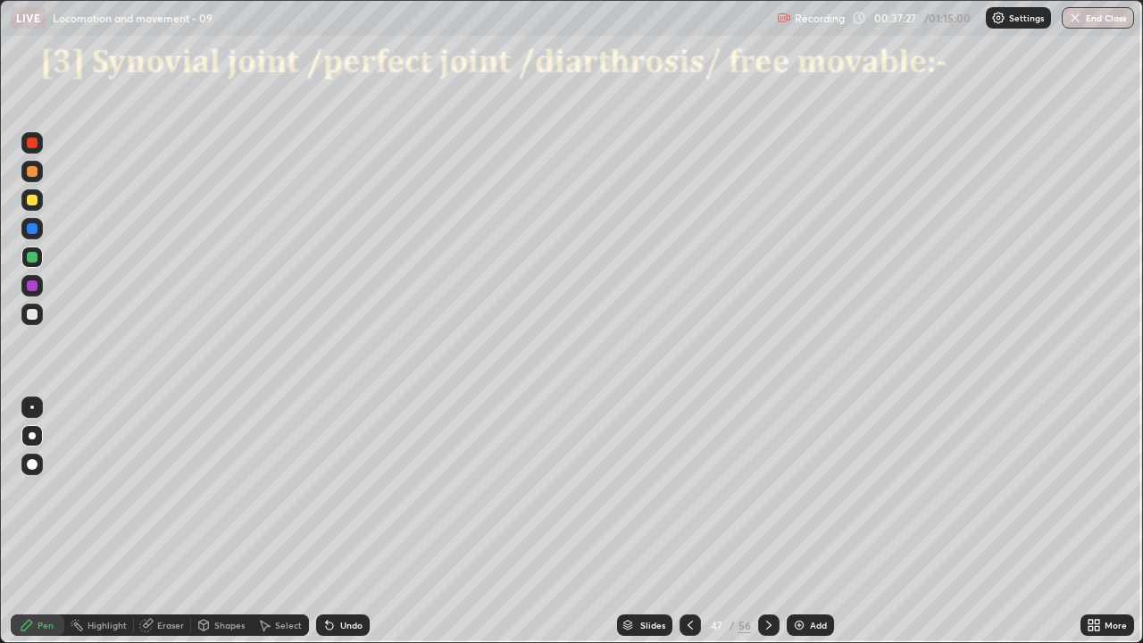
click at [35, 314] on div at bounding box center [32, 314] width 11 height 11
click at [41, 283] on div at bounding box center [31, 285] width 21 height 21
click at [33, 200] on div at bounding box center [32, 200] width 11 height 11
click at [39, 257] on div at bounding box center [31, 256] width 21 height 21
click at [37, 462] on div at bounding box center [31, 464] width 21 height 21
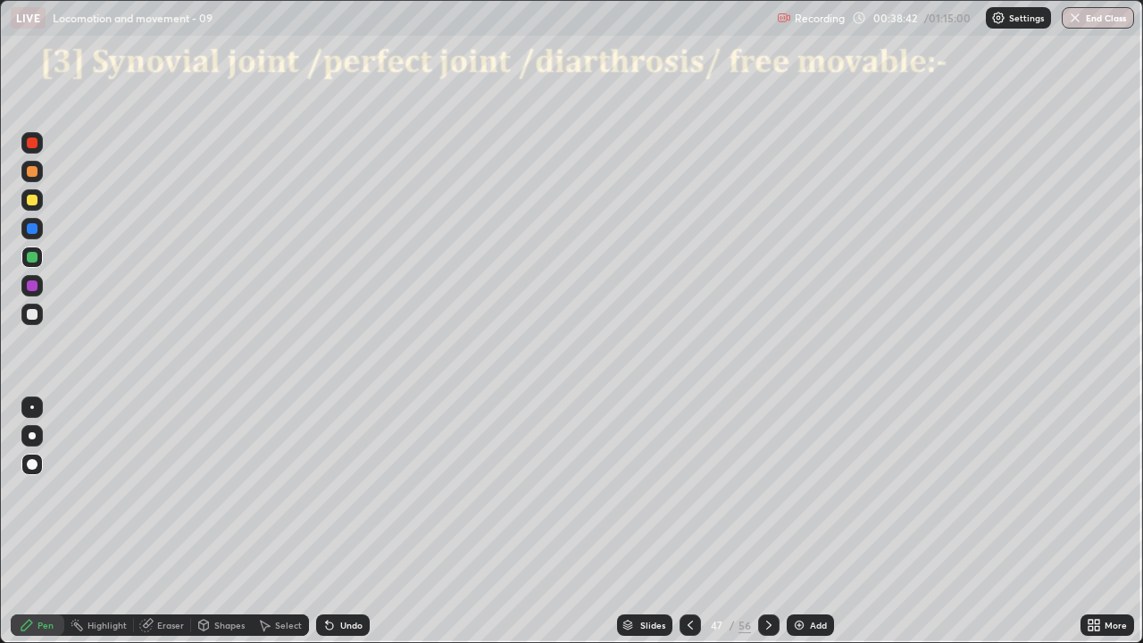
click at [33, 171] on div at bounding box center [32, 171] width 11 height 11
click at [766, 521] on icon at bounding box center [769, 625] width 14 height 14
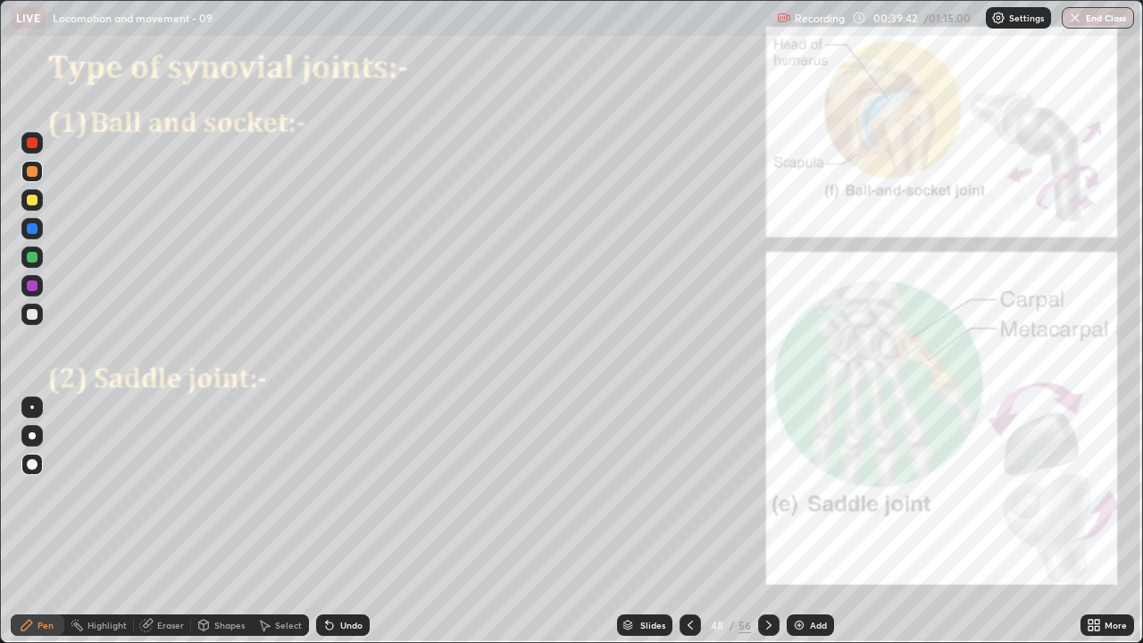
click at [39, 315] on div at bounding box center [31, 314] width 21 height 21
click at [40, 443] on div at bounding box center [31, 435] width 21 height 21
click at [33, 289] on div at bounding box center [32, 285] width 11 height 11
click at [766, 521] on icon at bounding box center [769, 625] width 14 height 14
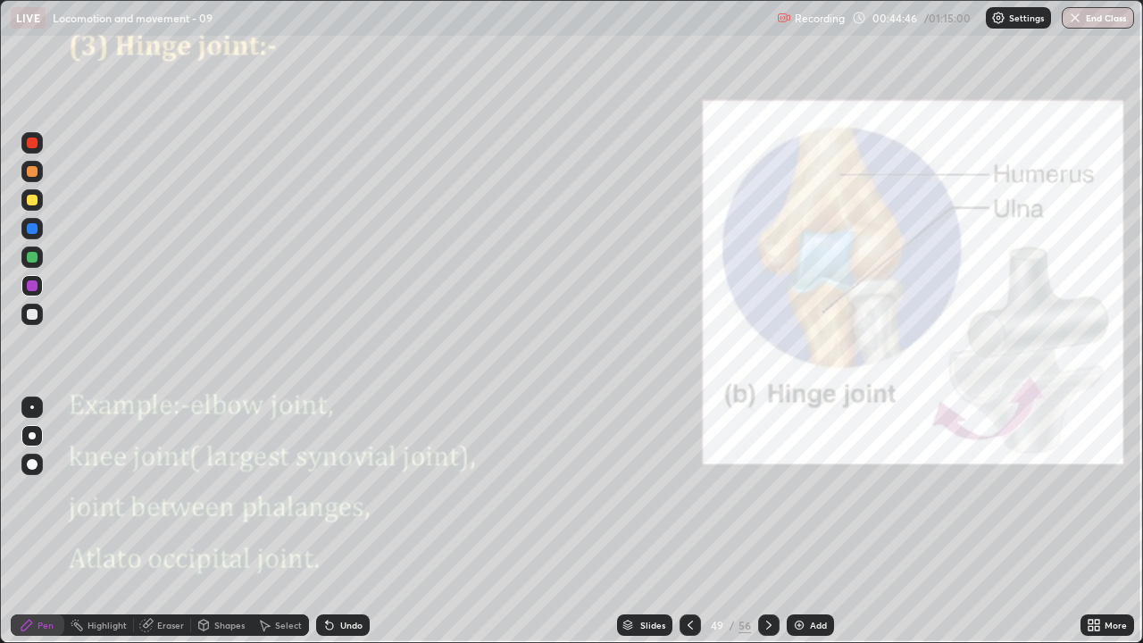
click at [762, 521] on icon at bounding box center [769, 625] width 14 height 14
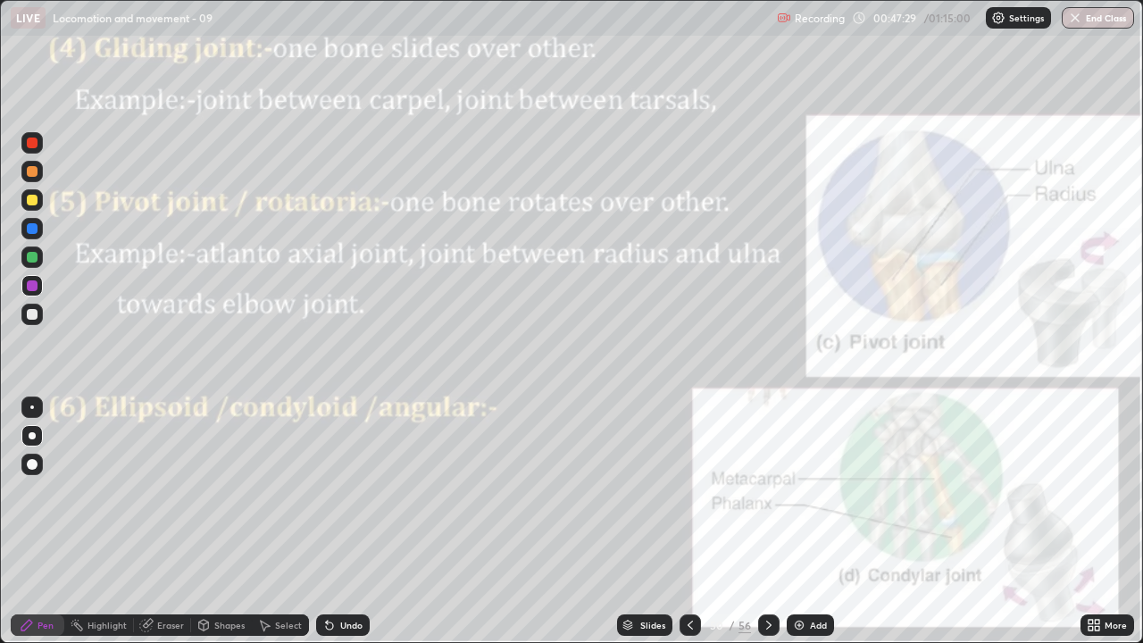
click at [768, 521] on icon at bounding box center [769, 625] width 14 height 14
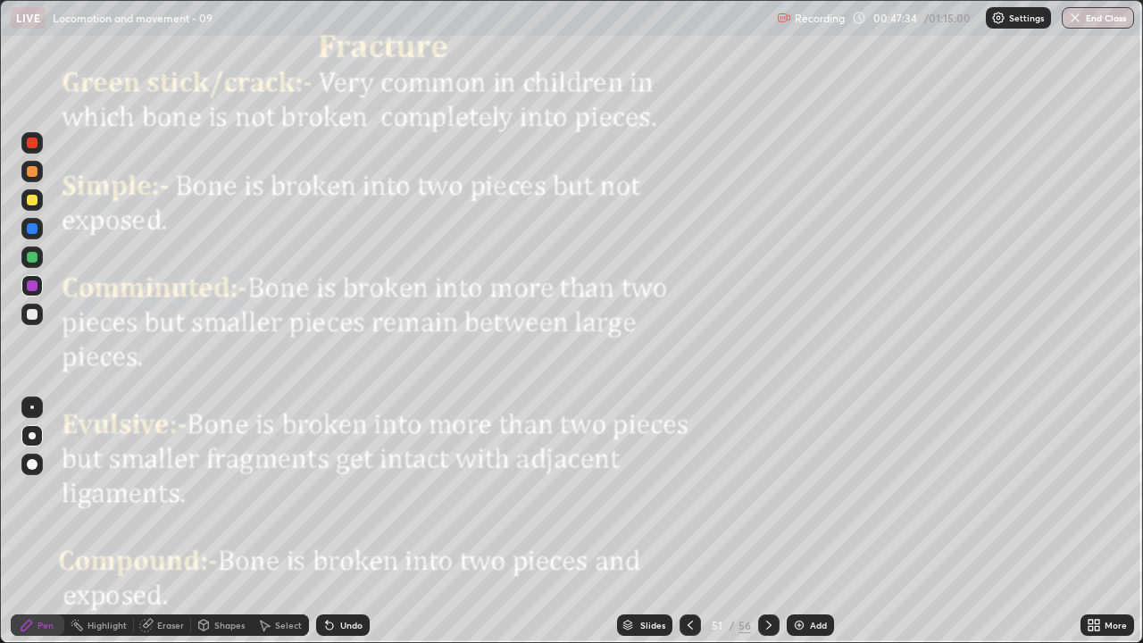
click at [770, 521] on icon at bounding box center [769, 625] width 14 height 14
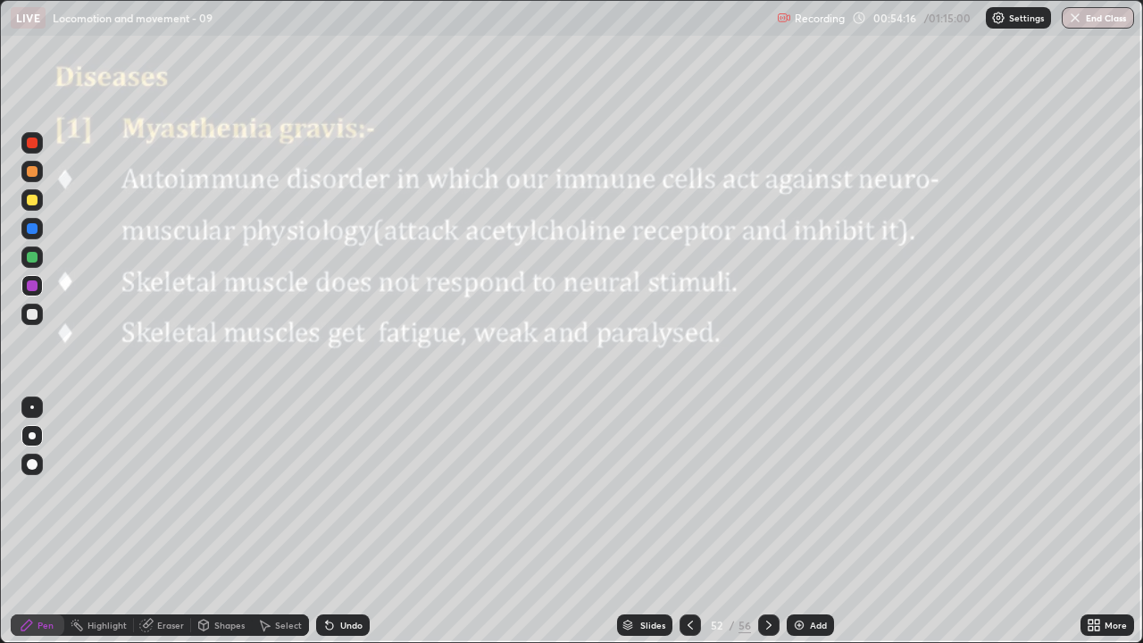
click at [766, 521] on icon at bounding box center [769, 625] width 14 height 14
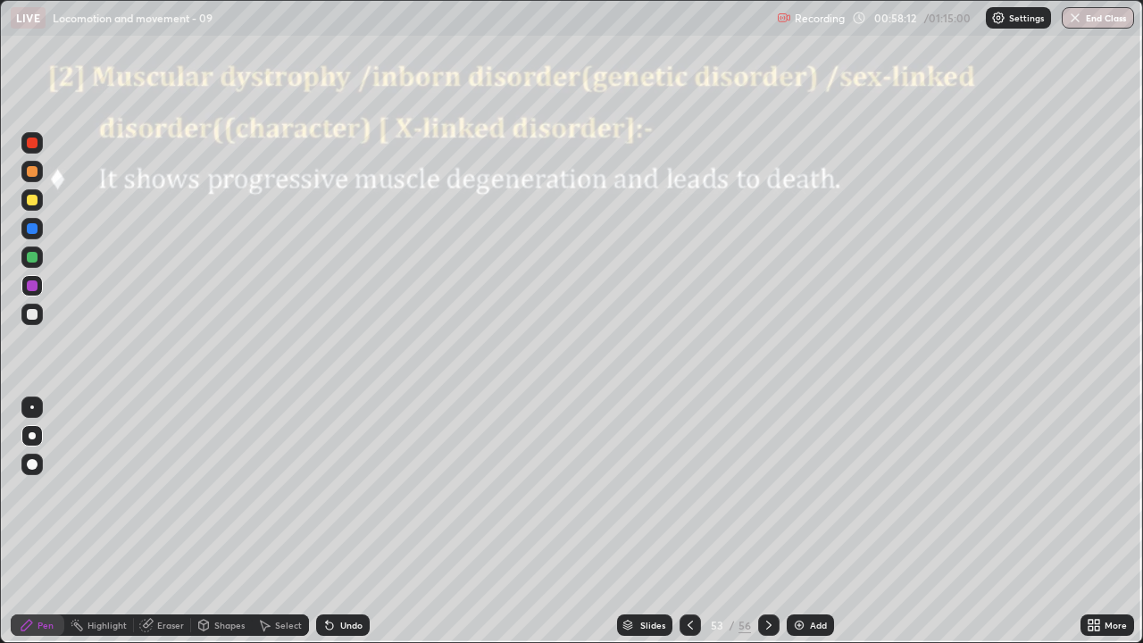
click at [773, 521] on icon at bounding box center [769, 625] width 14 height 14
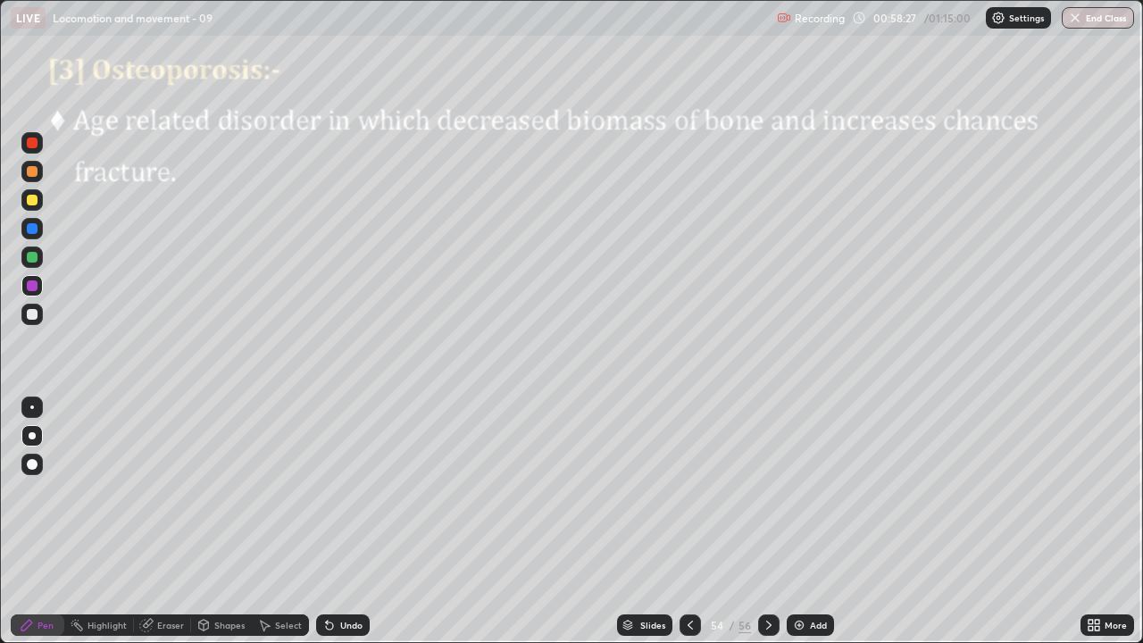
click at [23, 315] on div at bounding box center [31, 314] width 21 height 21
click at [326, 521] on icon at bounding box center [329, 625] width 7 height 7
click at [327, 521] on icon at bounding box center [329, 625] width 7 height 7
click at [766, 521] on icon at bounding box center [769, 625] width 14 height 14
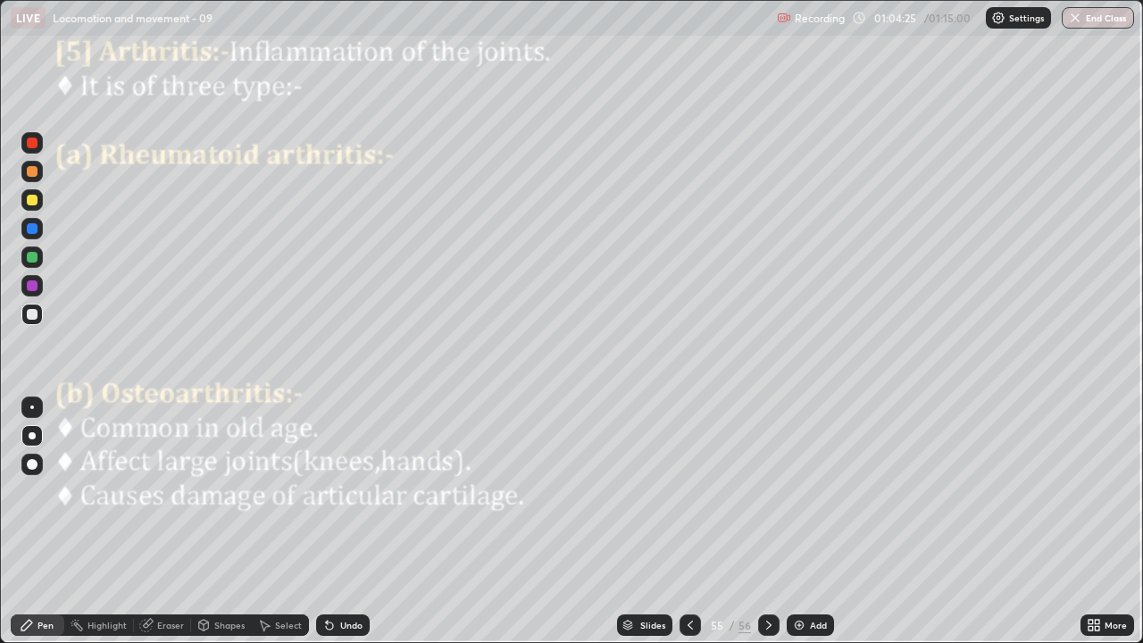
click at [769, 521] on icon at bounding box center [768, 625] width 5 height 9
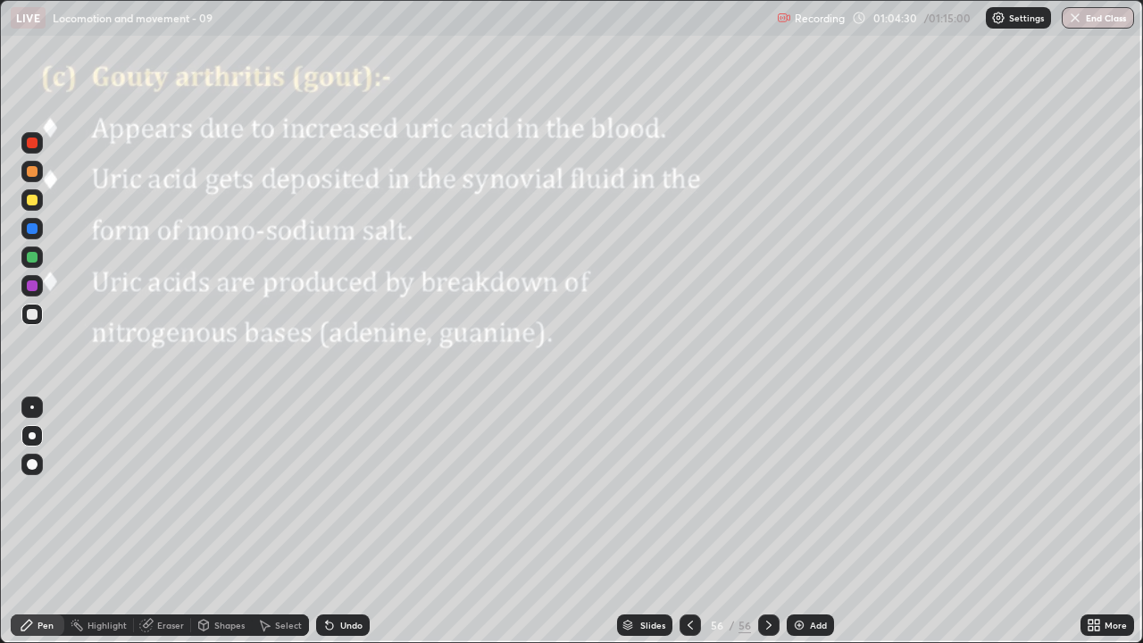
click at [36, 145] on div at bounding box center [32, 142] width 11 height 11
click at [1079, 22] on img "button" at bounding box center [1075, 18] width 14 height 14
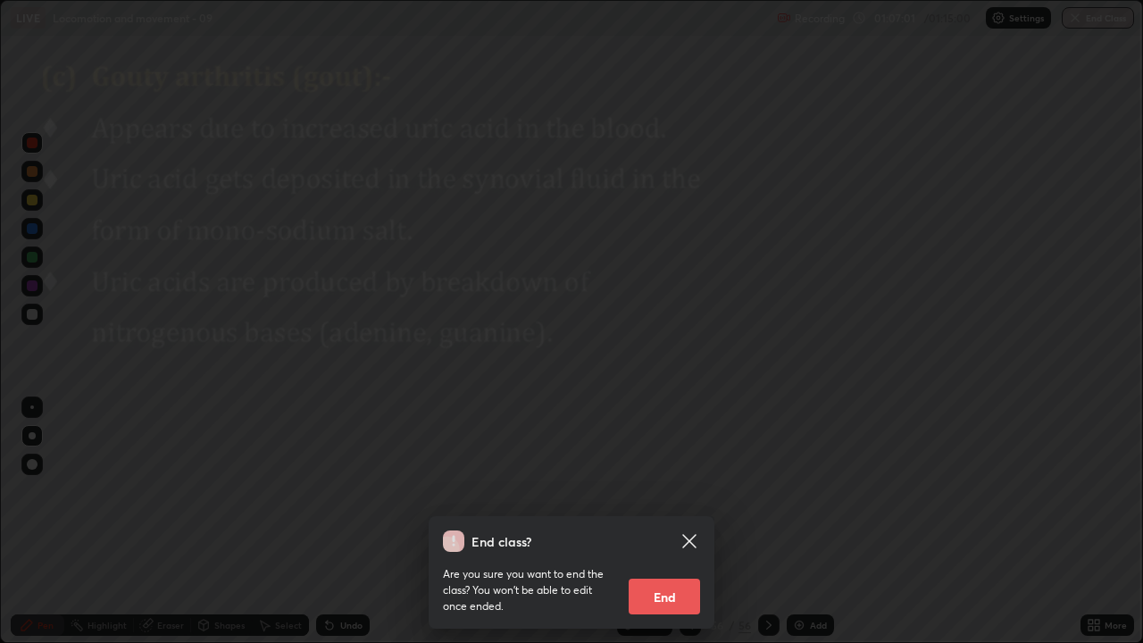
click at [672, 521] on button "End" at bounding box center [664, 597] width 71 height 36
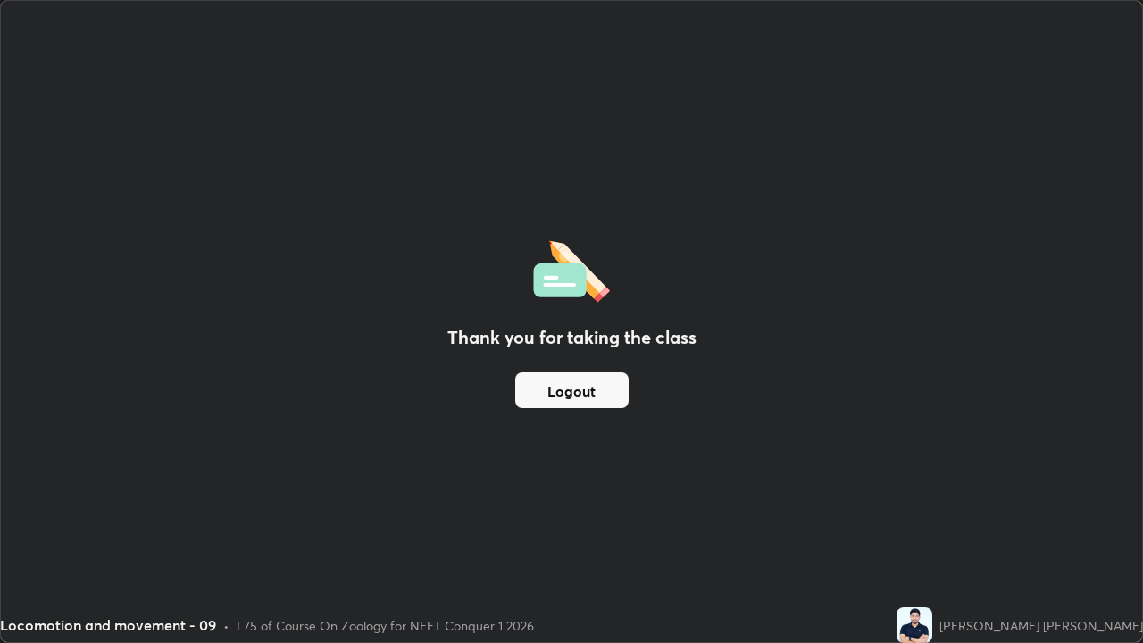
click at [566, 387] on button "Logout" at bounding box center [571, 390] width 113 height 36
